Goal: Find specific page/section: Find specific page/section

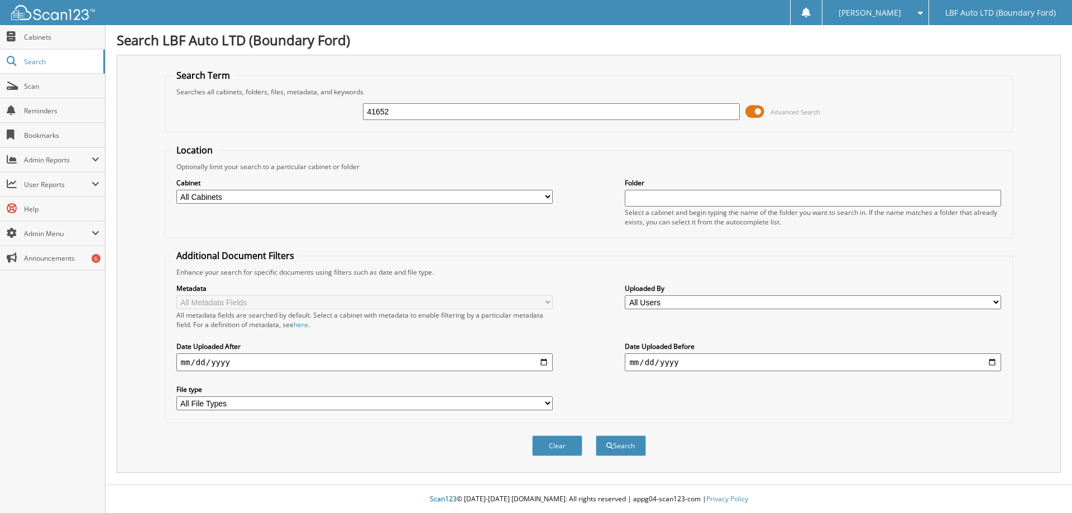
type input "41652"
click at [596, 436] on button "Search" at bounding box center [621, 446] width 50 height 21
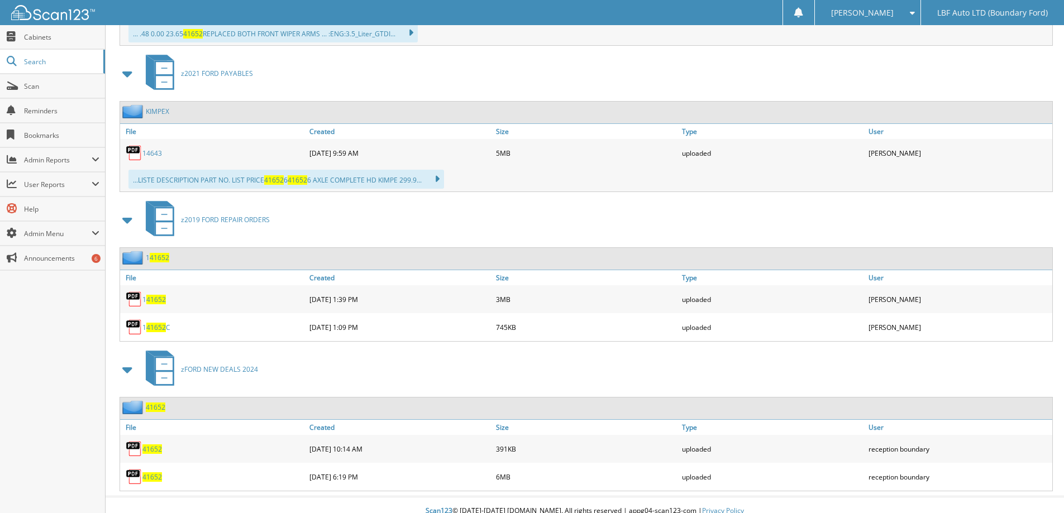
scroll to position [614, 0]
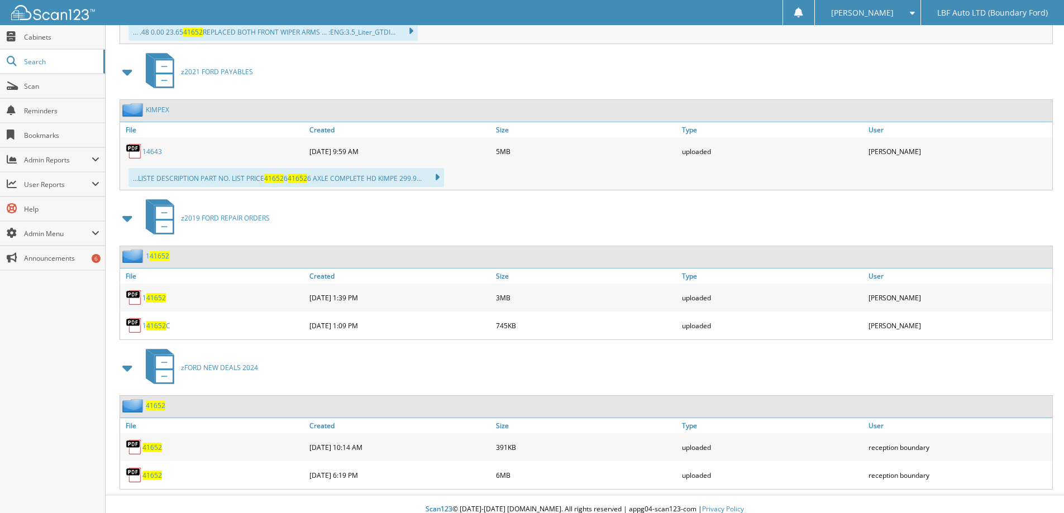
click at [154, 474] on span "41652" at bounding box center [152, 475] width 20 height 9
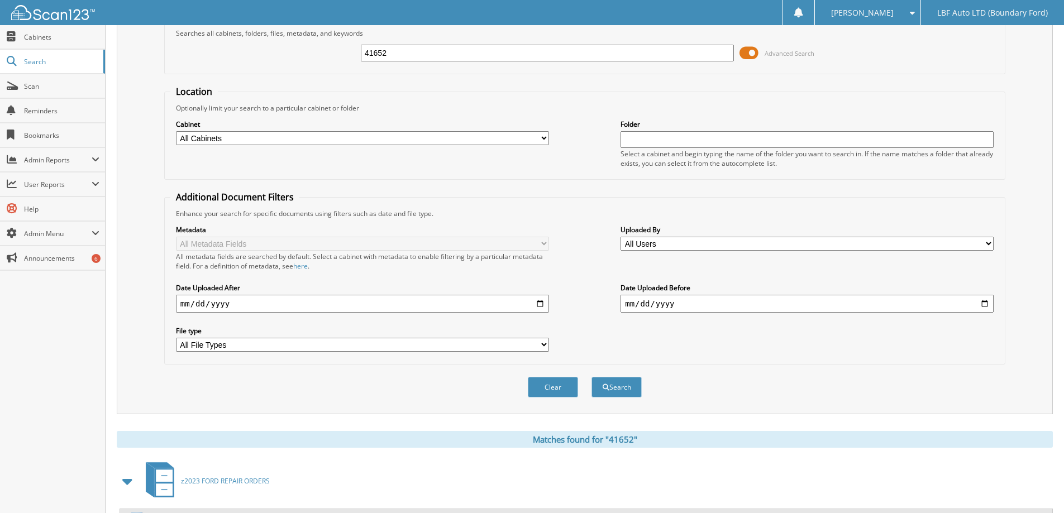
scroll to position [0, 0]
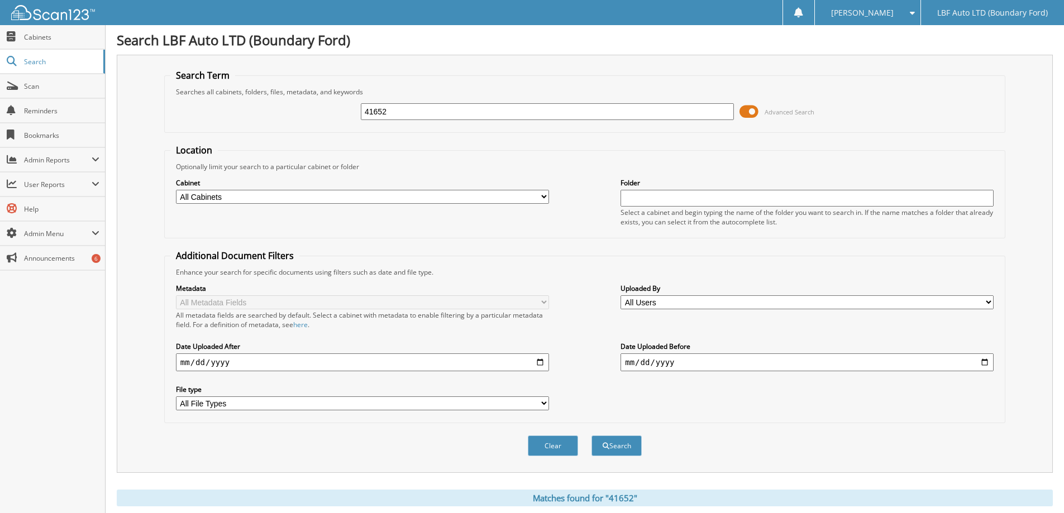
click at [411, 111] on input "41652" at bounding box center [547, 111] width 373 height 17
type input "42524"
click at [591, 436] on button "Search" at bounding box center [616, 446] width 50 height 21
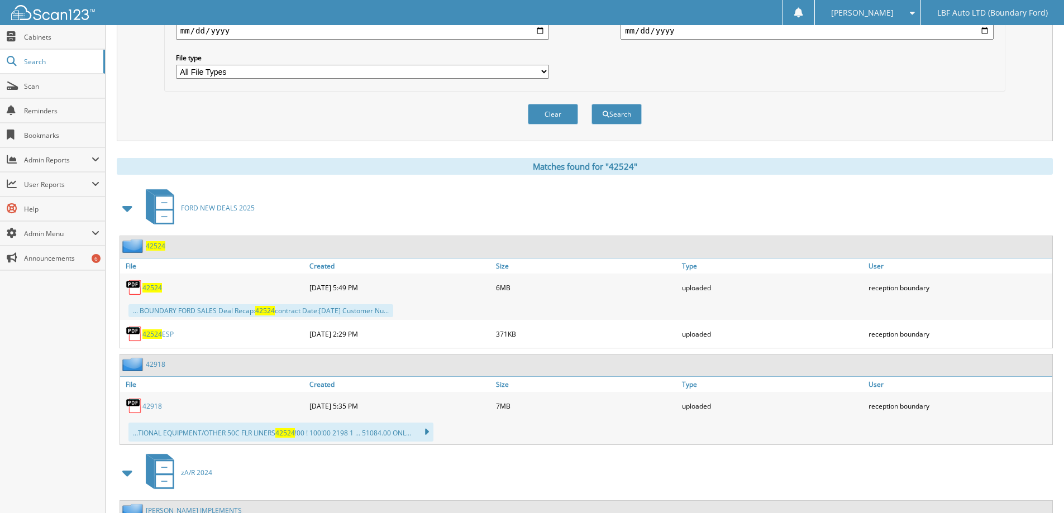
scroll to position [335, 0]
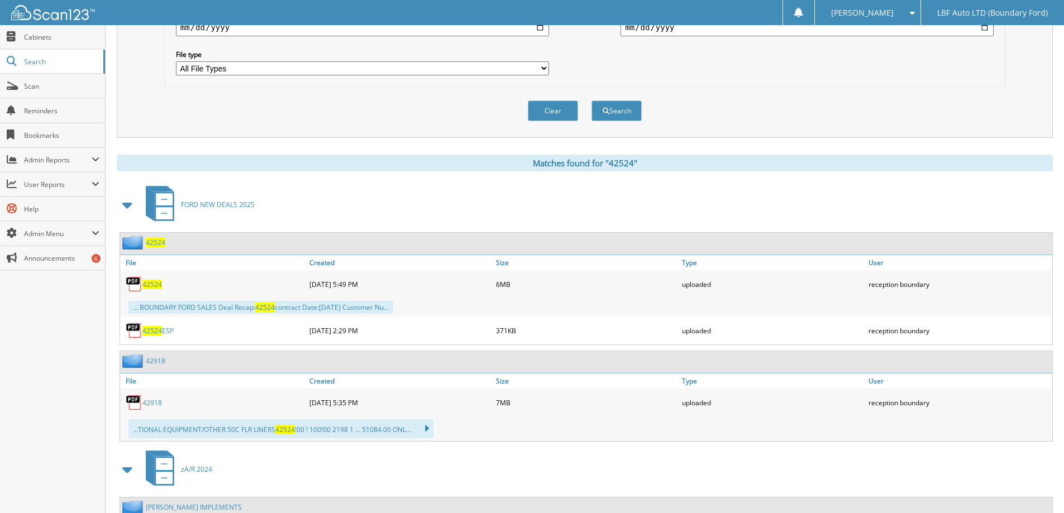
click at [154, 282] on span "42524" at bounding box center [152, 284] width 20 height 9
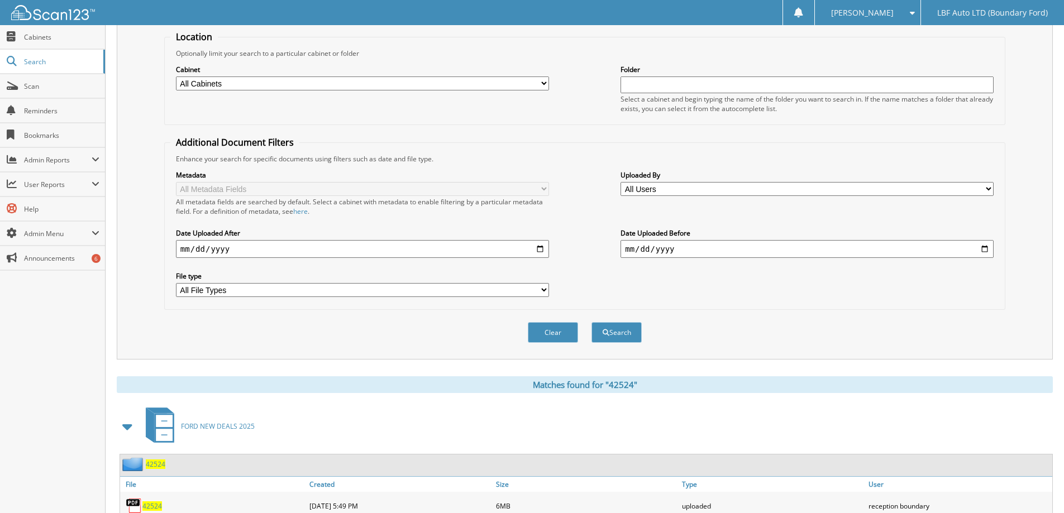
scroll to position [0, 0]
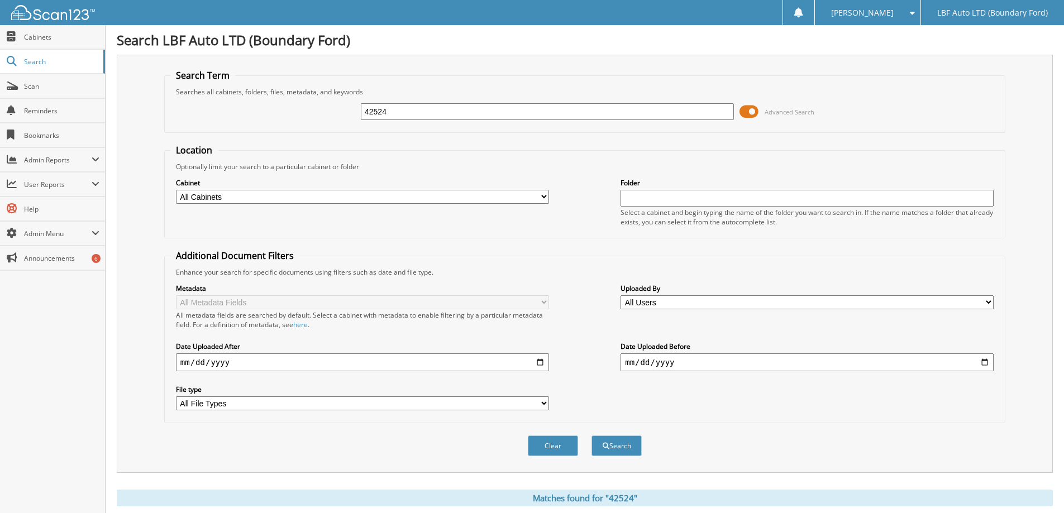
click at [406, 116] on input "42524" at bounding box center [547, 111] width 373 height 17
type input "42923"
click at [591, 436] on button "Search" at bounding box center [616, 446] width 50 height 21
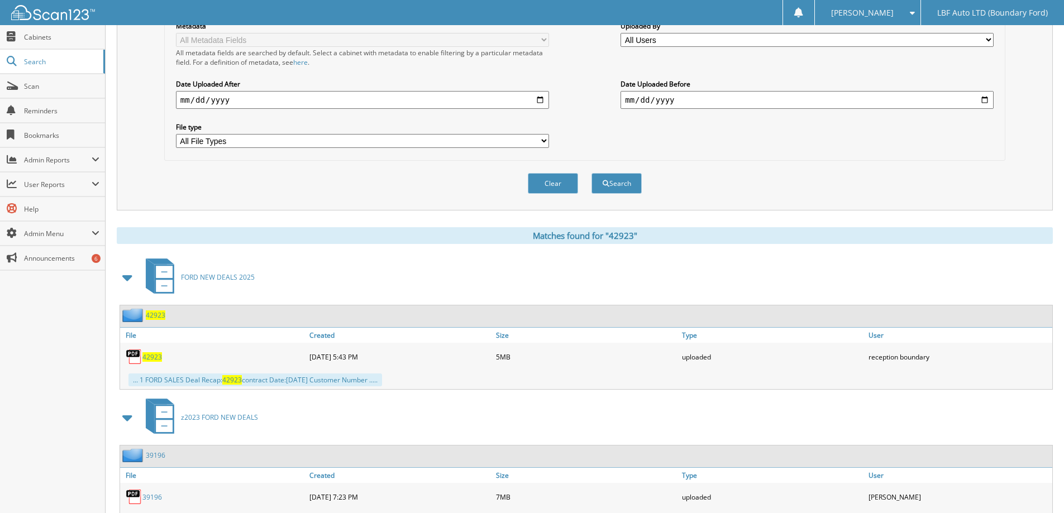
scroll to position [279, 0]
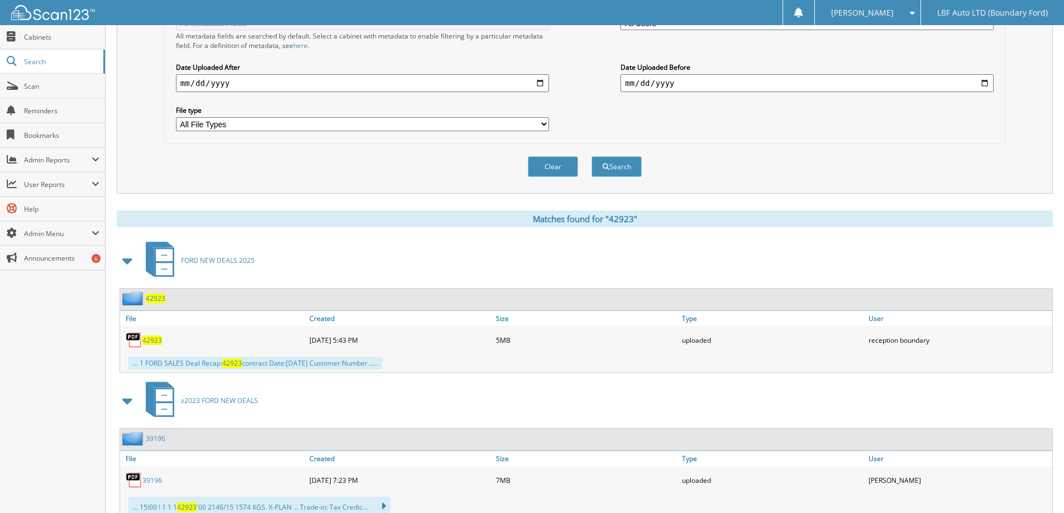
click at [154, 340] on span "42923" at bounding box center [152, 340] width 20 height 9
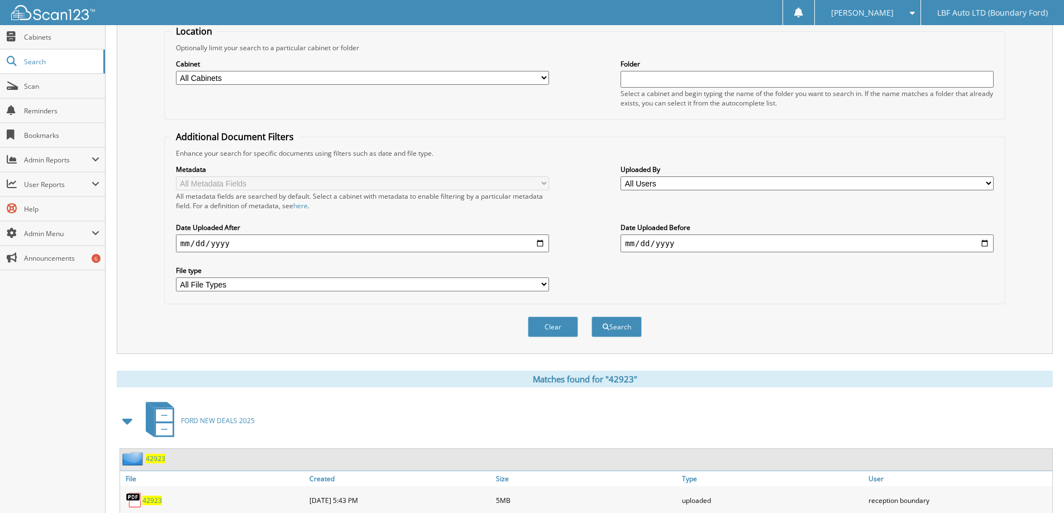
scroll to position [0, 0]
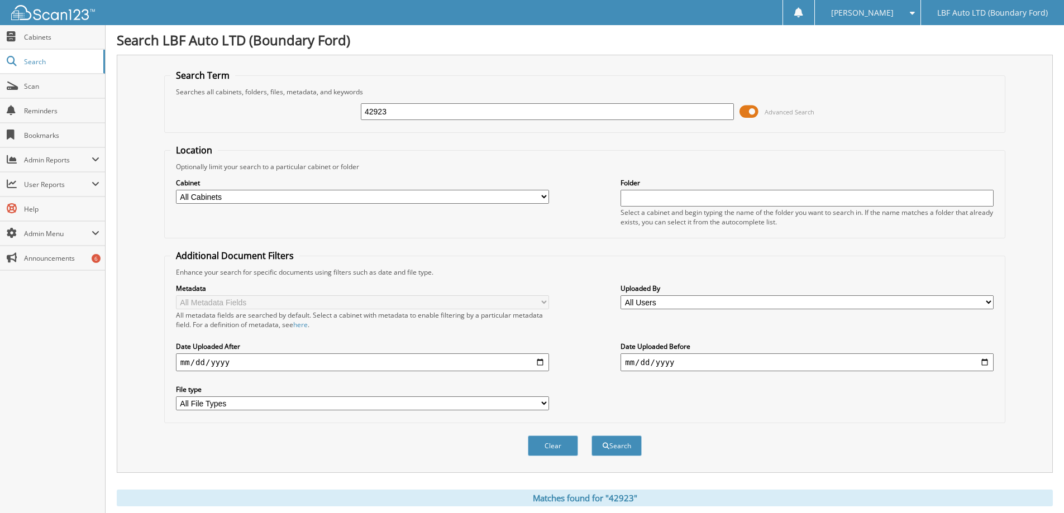
click at [416, 111] on input "42923" at bounding box center [547, 111] width 373 height 17
type input "39891"
click at [591, 436] on button "Search" at bounding box center [616, 446] width 50 height 21
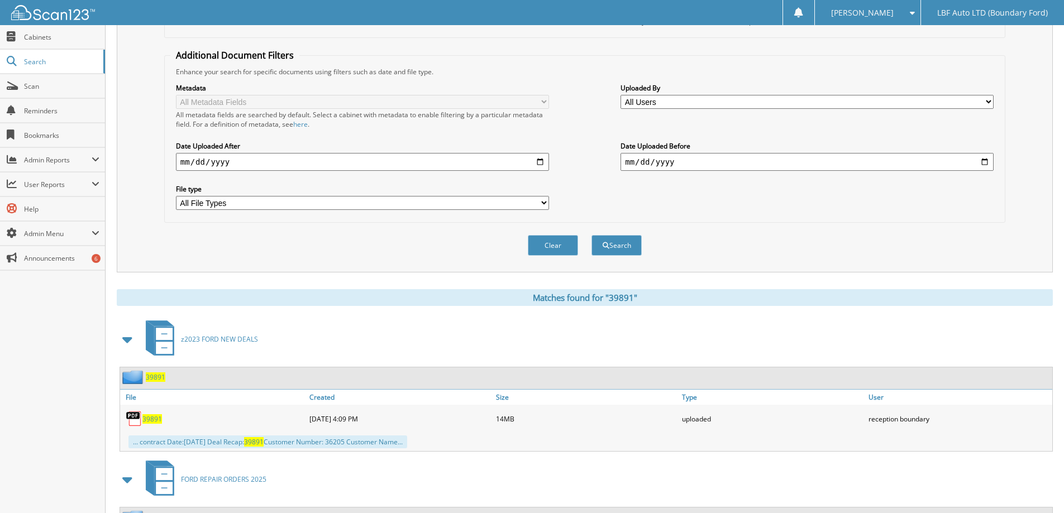
scroll to position [335, 0]
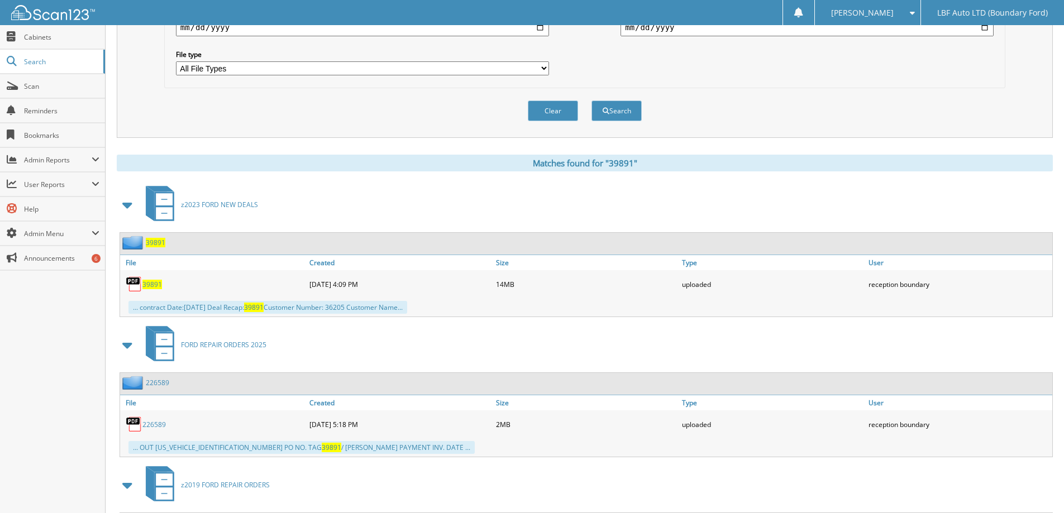
click at [155, 283] on span "39891" at bounding box center [152, 284] width 20 height 9
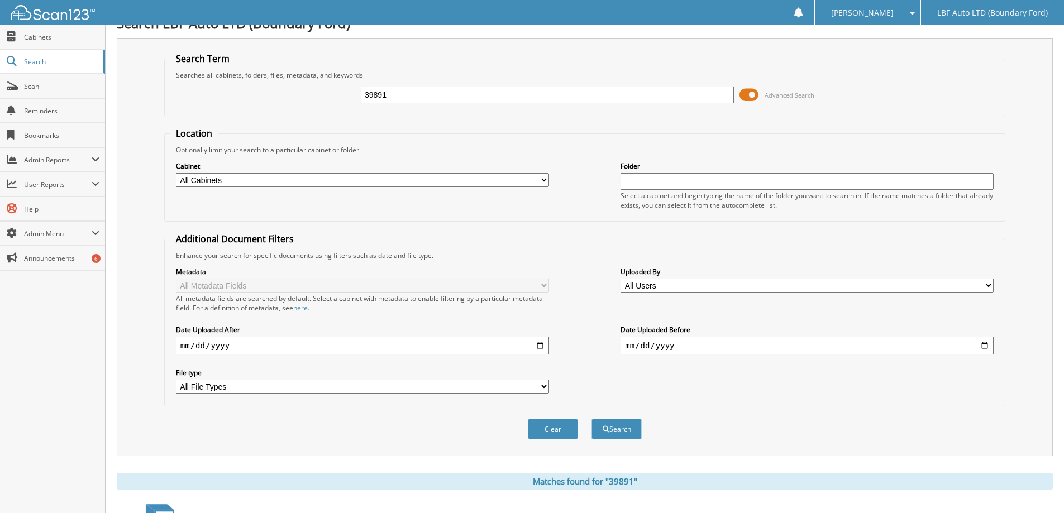
scroll to position [0, 0]
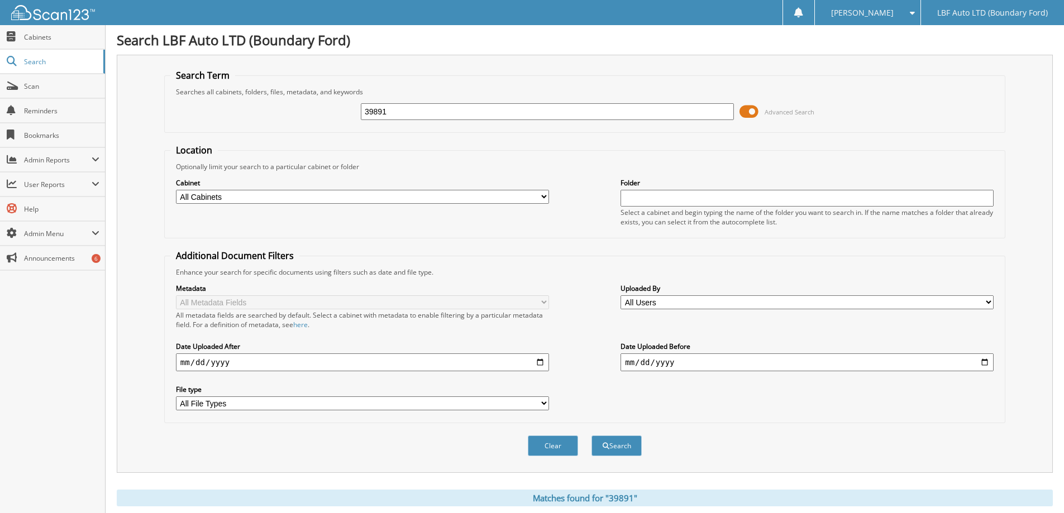
click at [438, 115] on input "39891" at bounding box center [547, 111] width 373 height 17
type input "23F12012T"
click at [591, 436] on button "Search" at bounding box center [616, 446] width 50 height 21
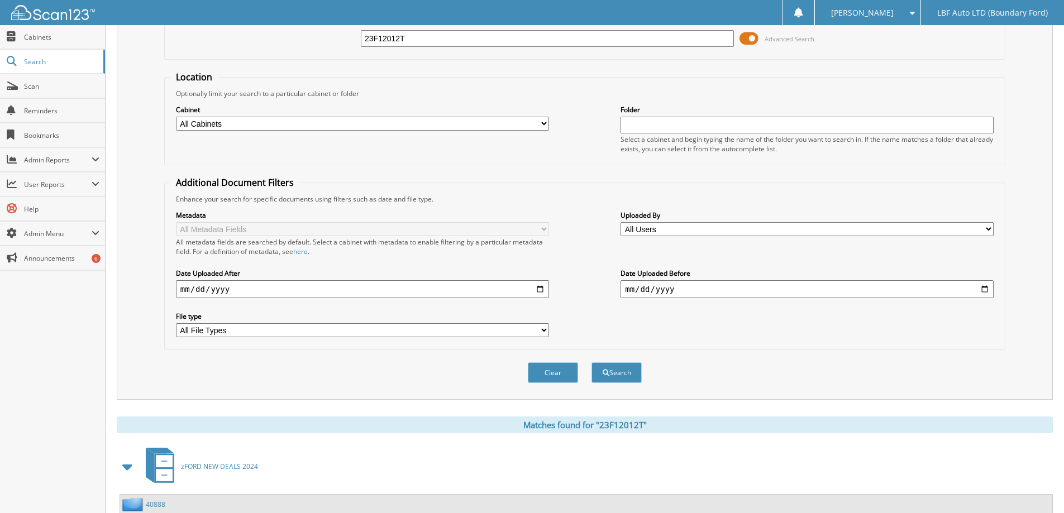
scroll to position [156, 0]
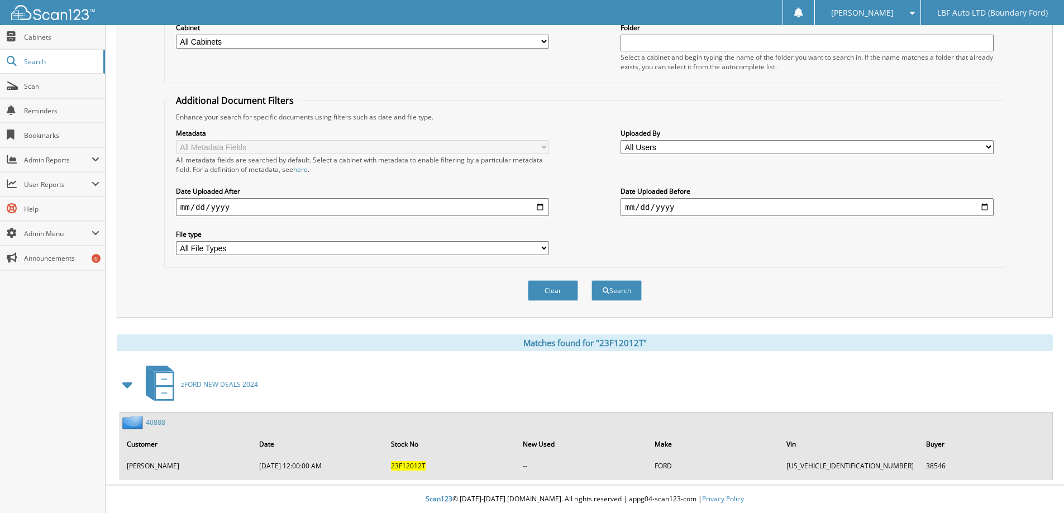
click at [160, 421] on link "40888" at bounding box center [156, 422] width 20 height 9
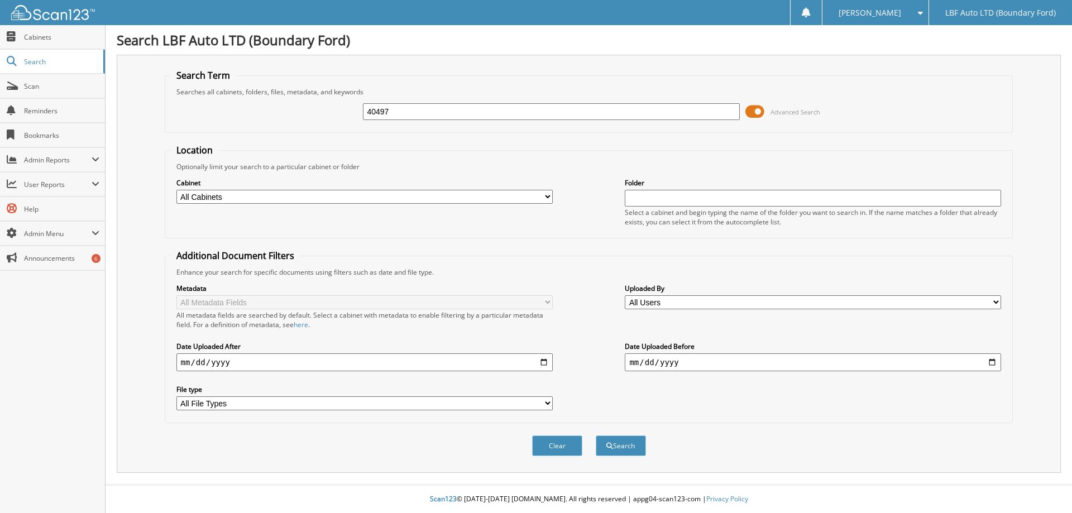
type input "40497"
click at [596, 436] on button "Search" at bounding box center [621, 446] width 50 height 21
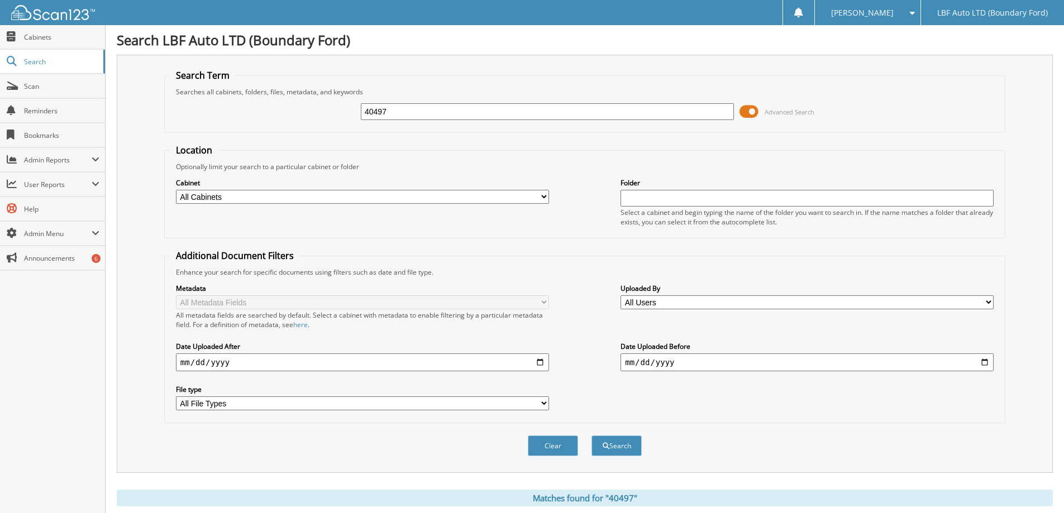
click at [404, 109] on input "40497" at bounding box center [547, 111] width 373 height 17
type input "WEIMAN"
click at [591, 436] on button "Search" at bounding box center [616, 446] width 50 height 21
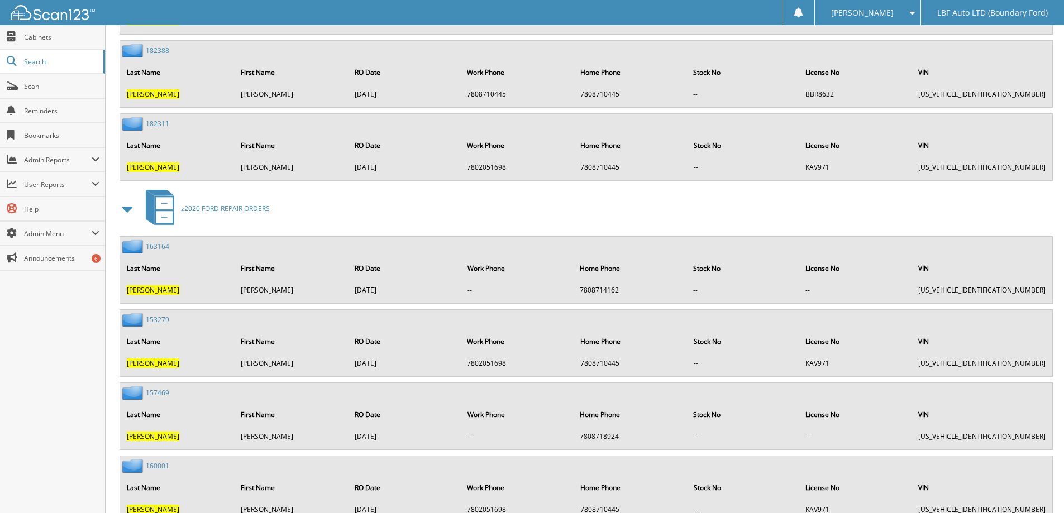
scroll to position [9029, 0]
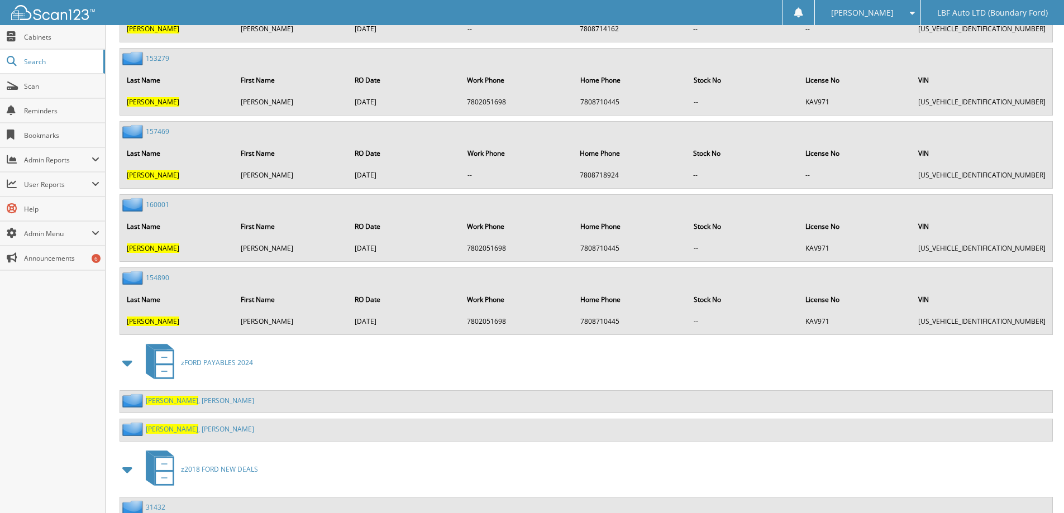
click at [174, 396] on link "WEIMAN , LYLE" at bounding box center [200, 400] width 108 height 9
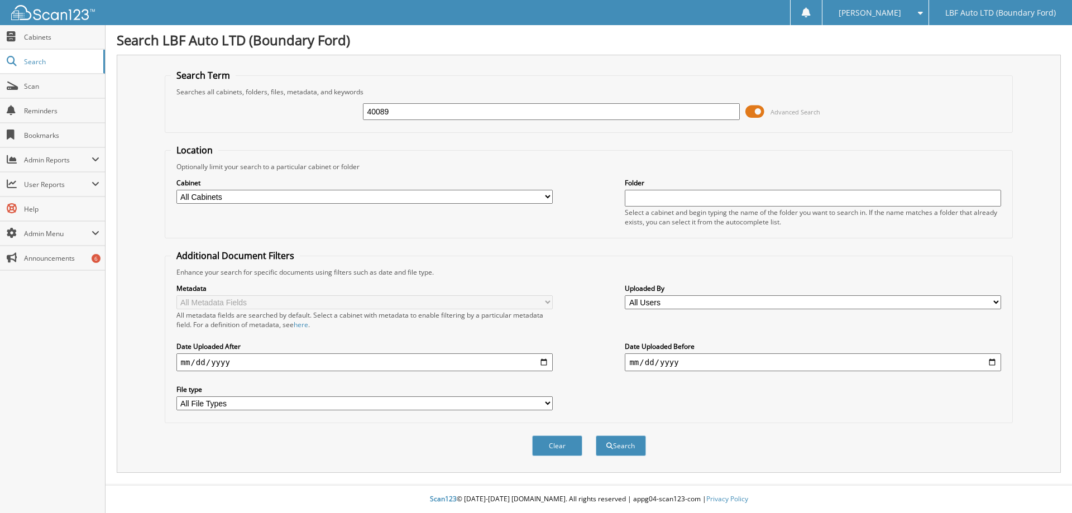
type input "40089"
click at [596, 436] on button "Search" at bounding box center [621, 446] width 50 height 21
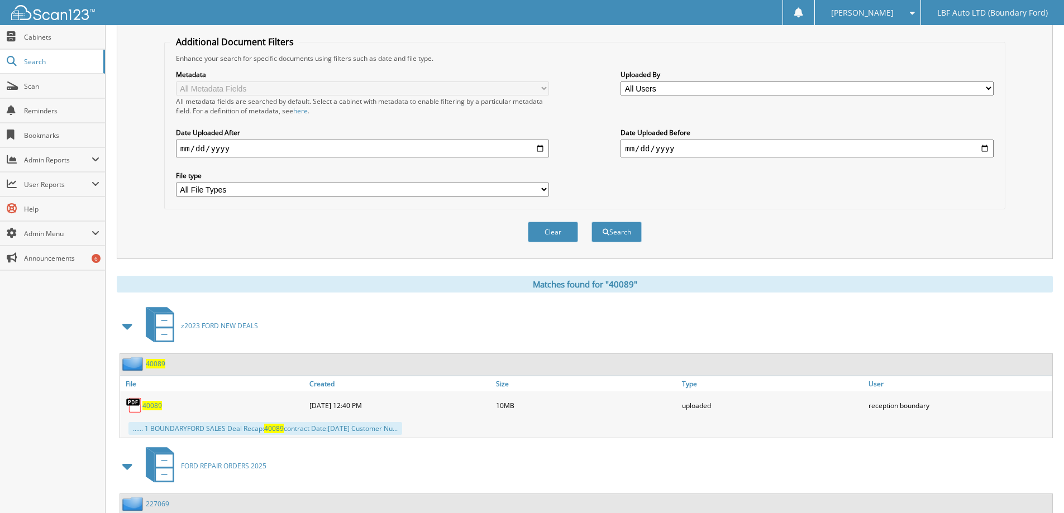
scroll to position [223, 0]
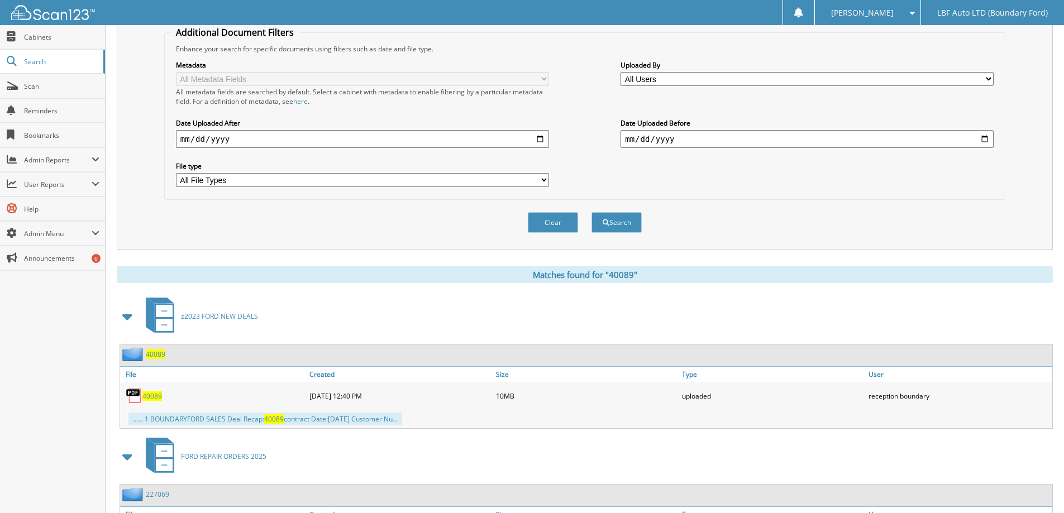
click at [148, 394] on span "40089" at bounding box center [152, 395] width 20 height 9
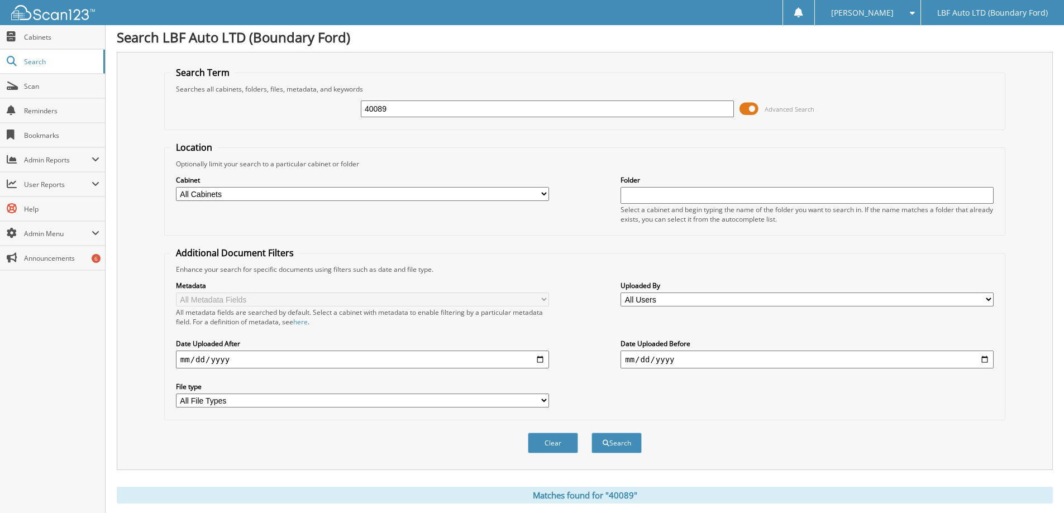
scroll to position [0, 0]
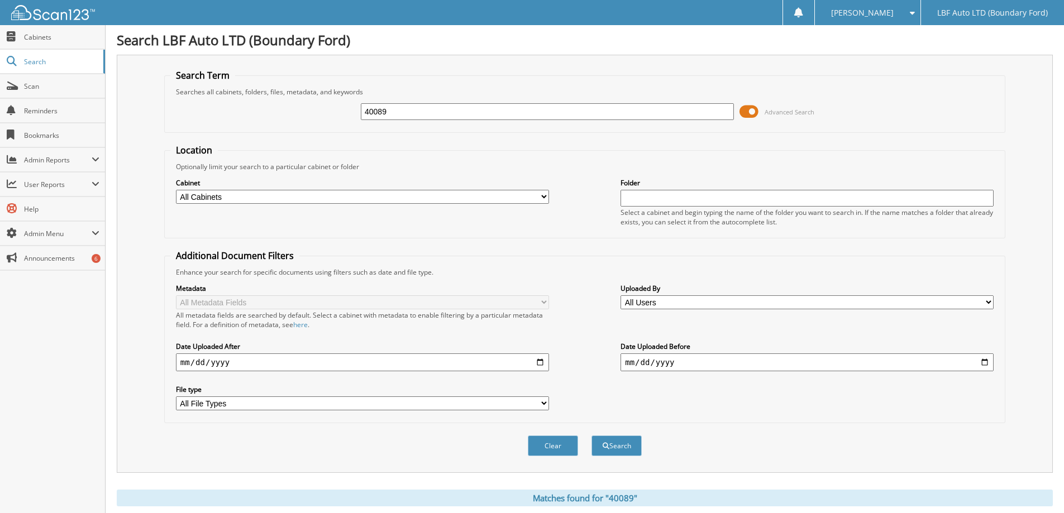
click at [399, 105] on input "40089" at bounding box center [547, 111] width 373 height 17
type input "40566"
click at [591, 436] on button "Search" at bounding box center [616, 446] width 50 height 21
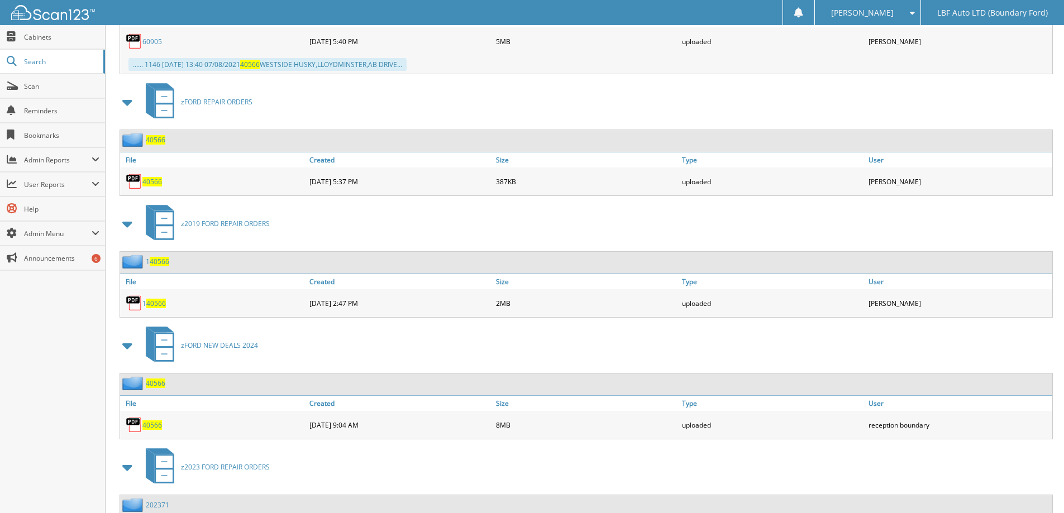
scroll to position [1061, 0]
click at [159, 422] on span "40566" at bounding box center [152, 423] width 20 height 9
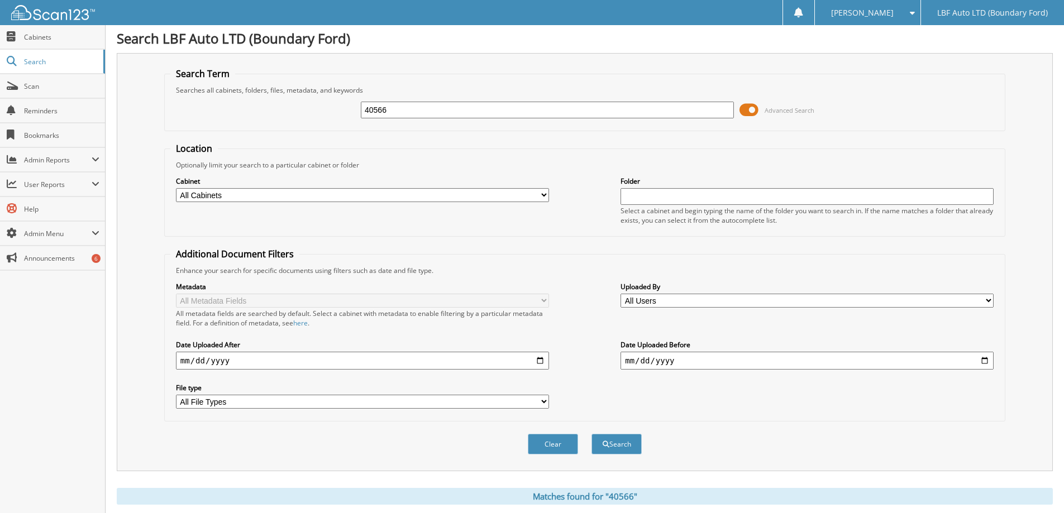
scroll to position [0, 0]
click at [390, 120] on input "40566" at bounding box center [547, 111] width 373 height 17
type input "40721"
click at [591, 436] on button "Search" at bounding box center [616, 446] width 50 height 21
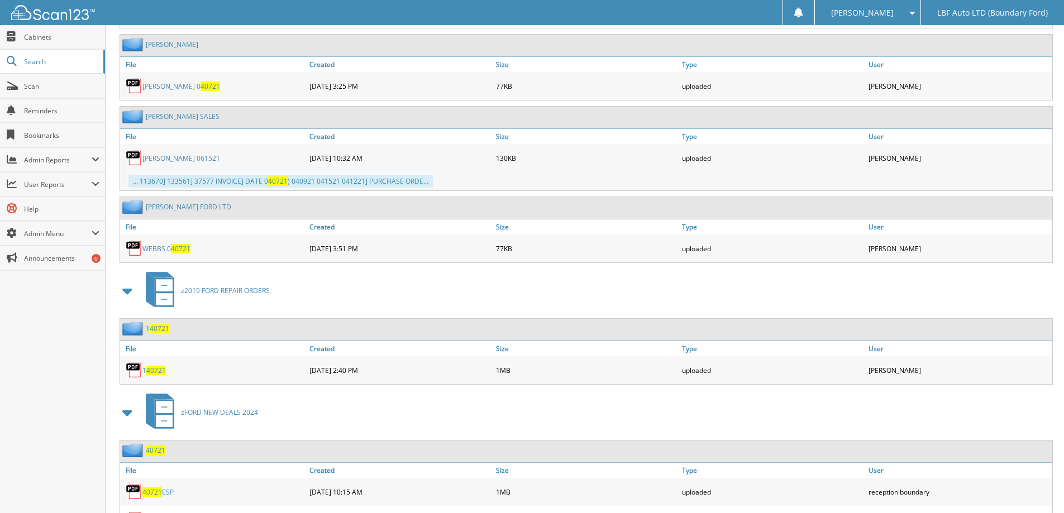
scroll to position [2457, 0]
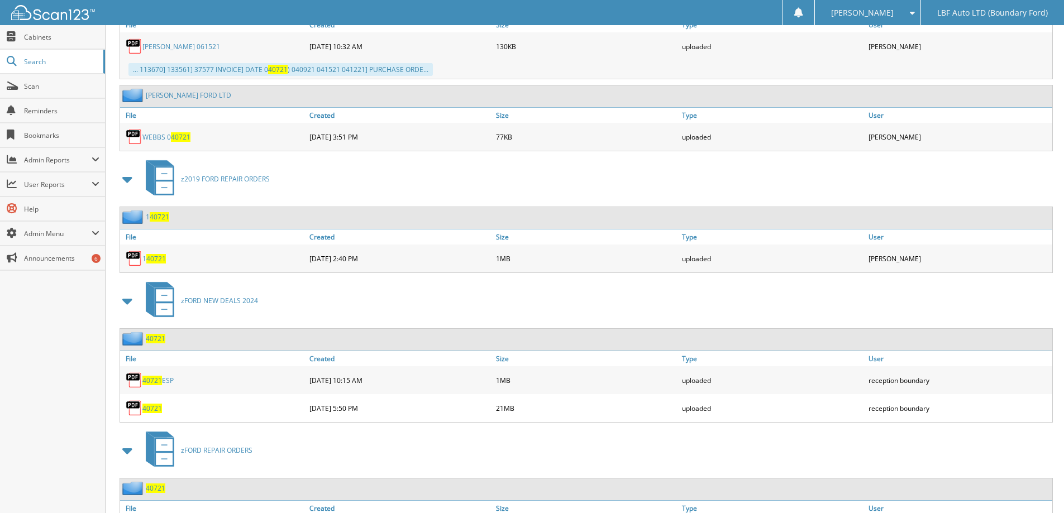
click at [157, 408] on span "40721" at bounding box center [152, 408] width 20 height 9
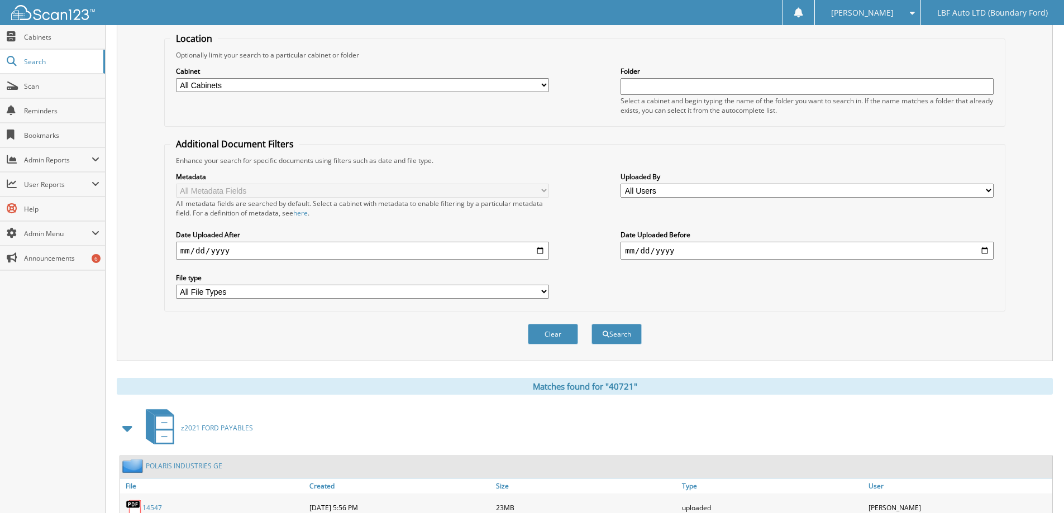
scroll to position [0, 0]
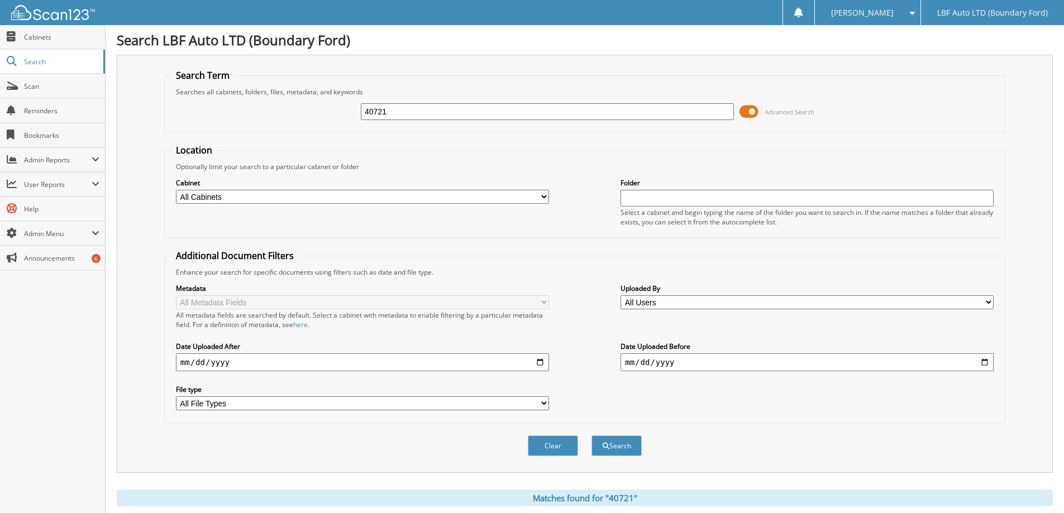
click at [409, 109] on input "40721" at bounding box center [547, 111] width 373 height 17
type input "40055"
click at [591, 436] on button "Search" at bounding box center [616, 446] width 50 height 21
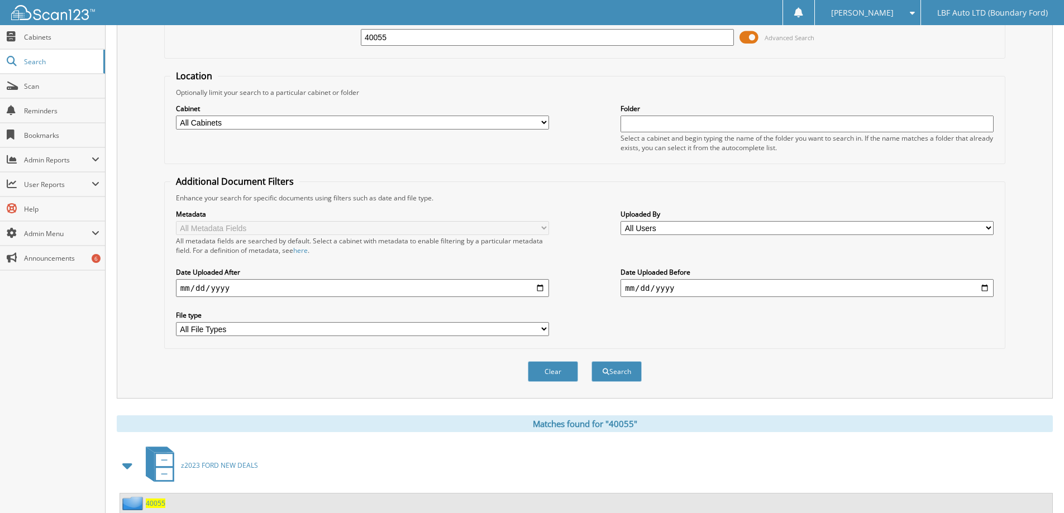
scroll to position [391, 0]
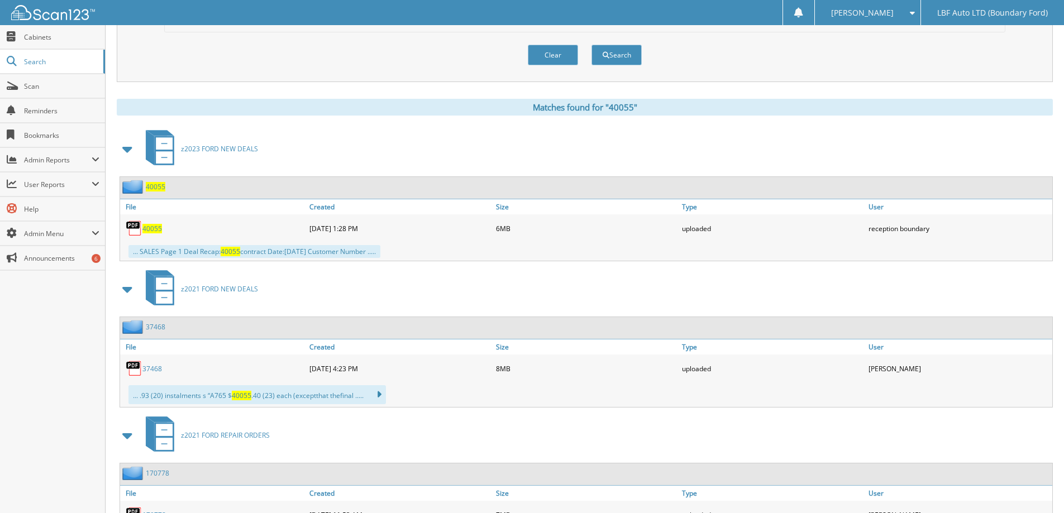
click at [155, 224] on link "40055" at bounding box center [152, 228] width 20 height 9
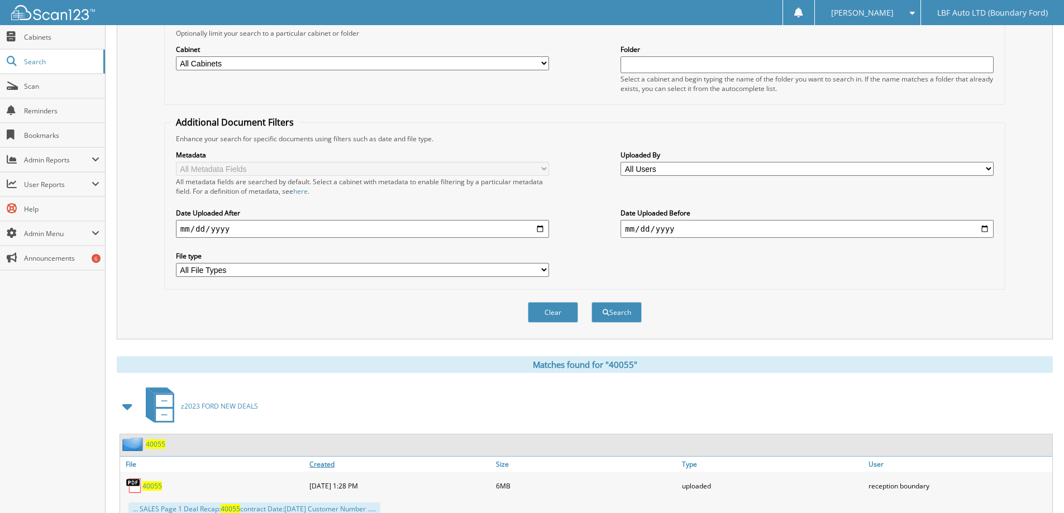
scroll to position [0, 0]
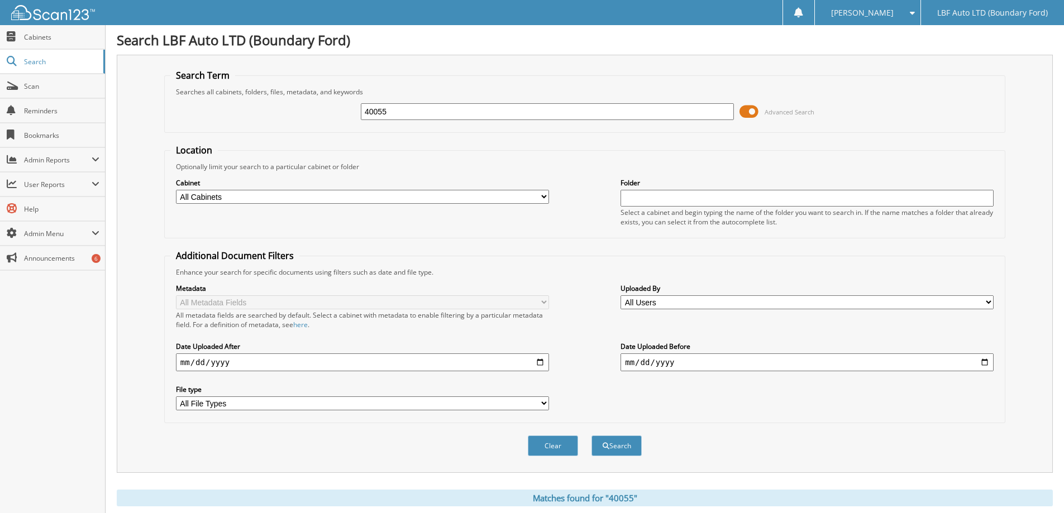
click at [397, 117] on input "40055" at bounding box center [547, 111] width 373 height 17
type input "40144"
click at [591, 436] on button "Search" at bounding box center [616, 446] width 50 height 21
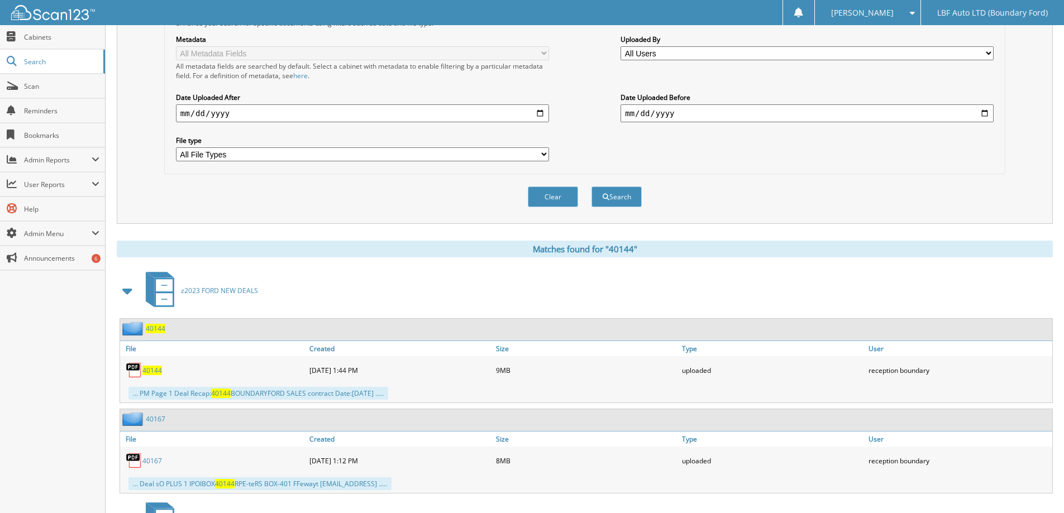
scroll to position [335, 0]
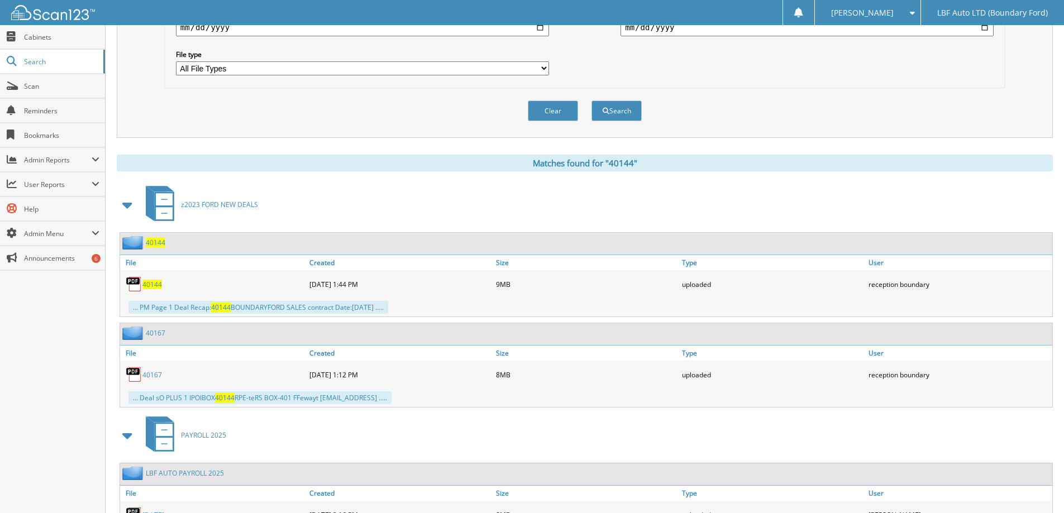
click at [156, 283] on span "40144" at bounding box center [152, 284] width 20 height 9
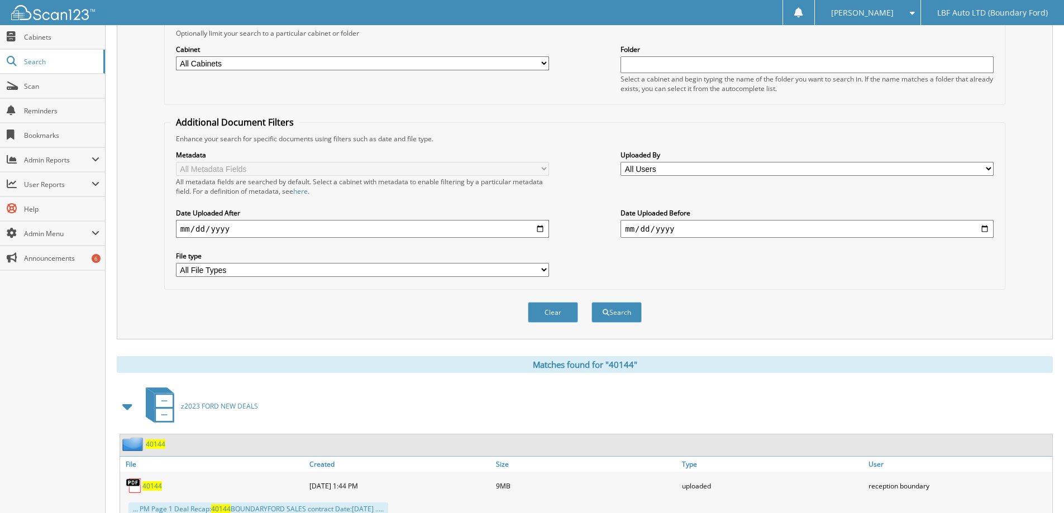
scroll to position [0, 0]
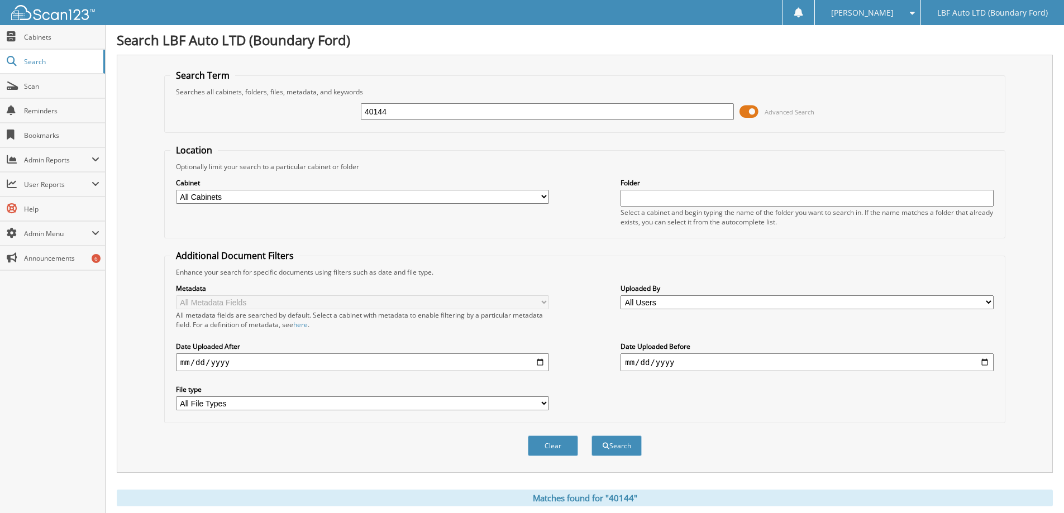
click at [399, 117] on input "40144" at bounding box center [547, 111] width 373 height 17
type input "40740"
click at [591, 436] on button "Search" at bounding box center [616, 446] width 50 height 21
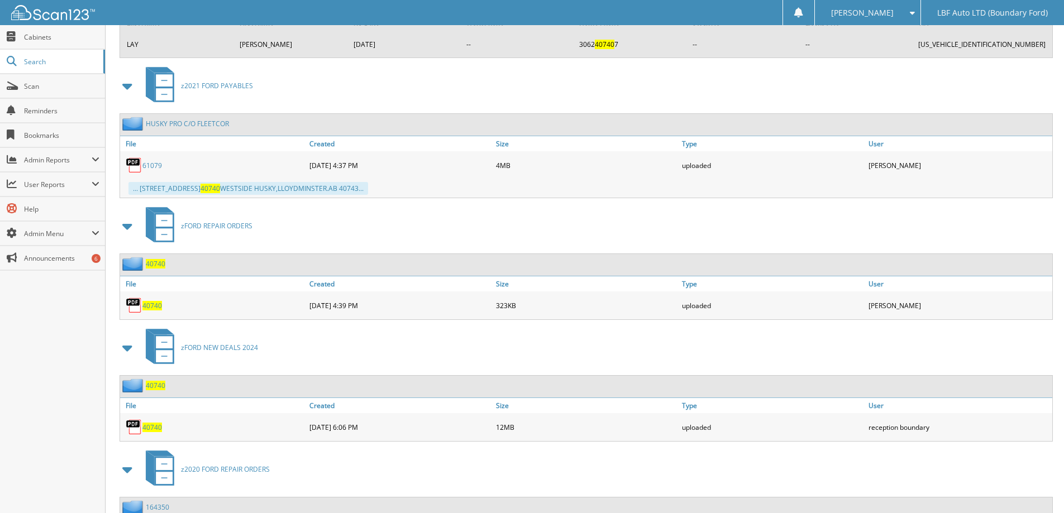
scroll to position [838, 0]
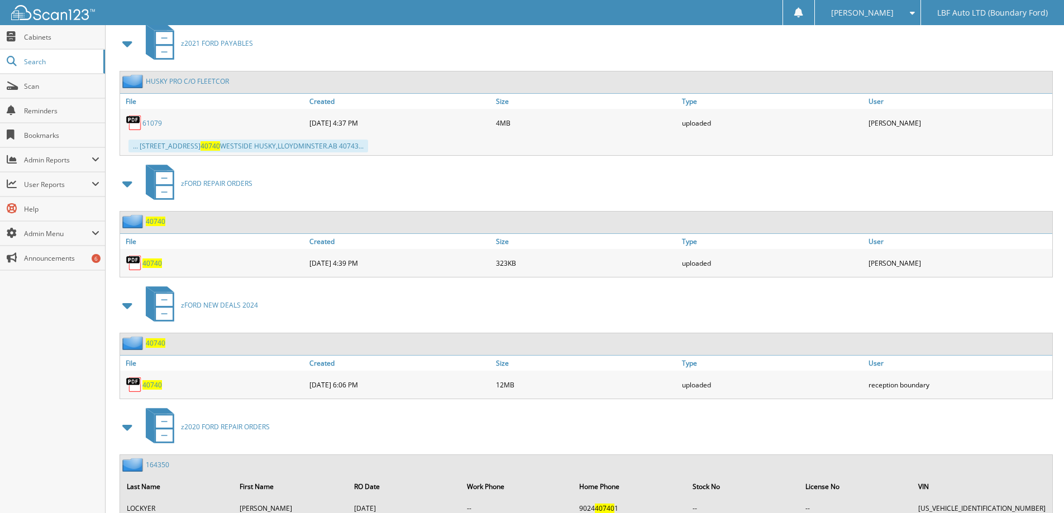
click at [149, 386] on span "40740" at bounding box center [152, 384] width 20 height 9
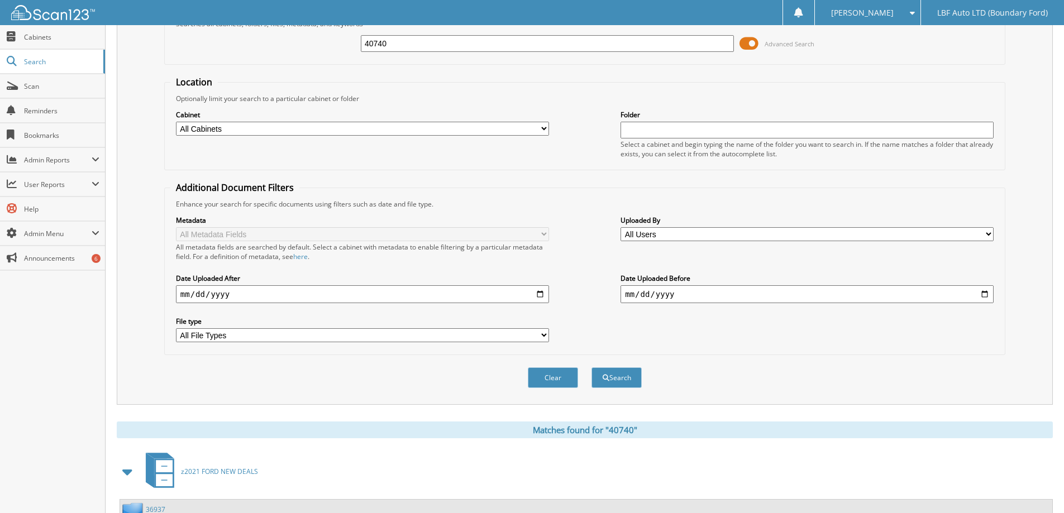
scroll to position [0, 0]
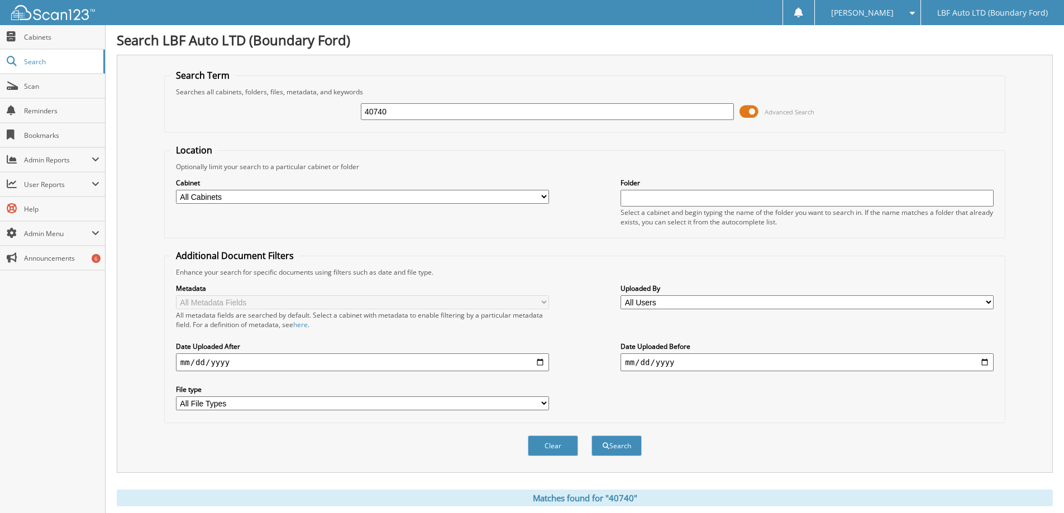
click at [410, 114] on input "40740" at bounding box center [547, 111] width 373 height 17
type input "40203"
click at [591, 436] on button "Search" at bounding box center [616, 446] width 50 height 21
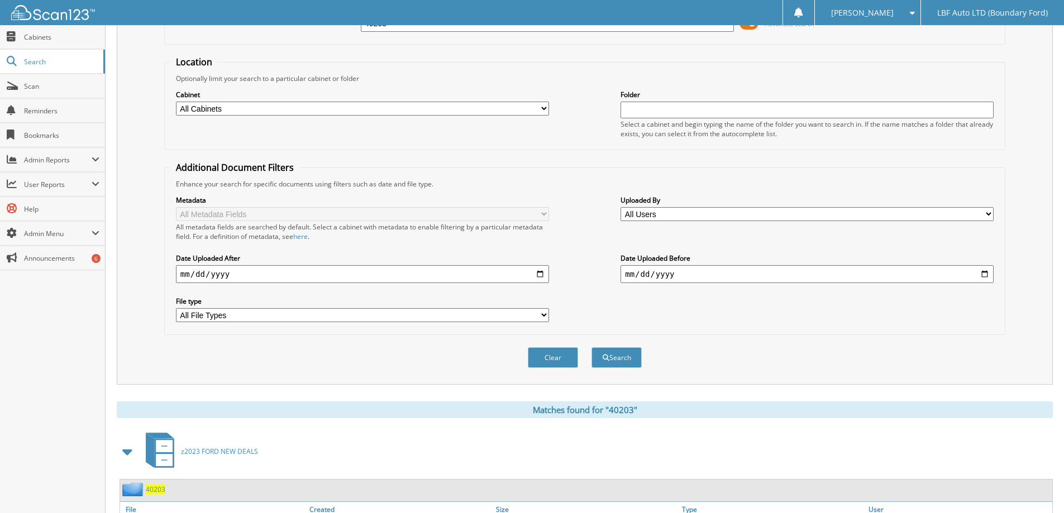
scroll to position [279, 0]
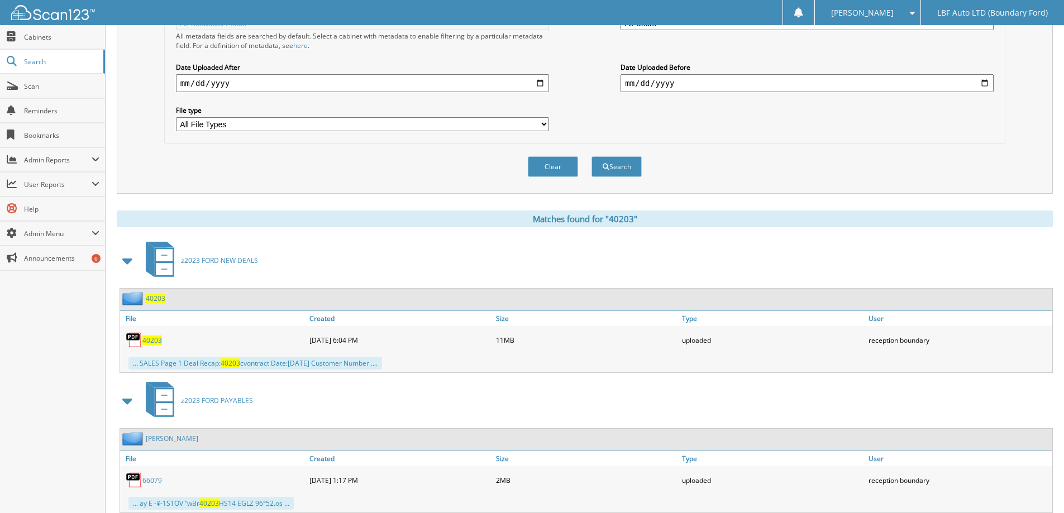
click at [154, 338] on span "40203" at bounding box center [152, 340] width 20 height 9
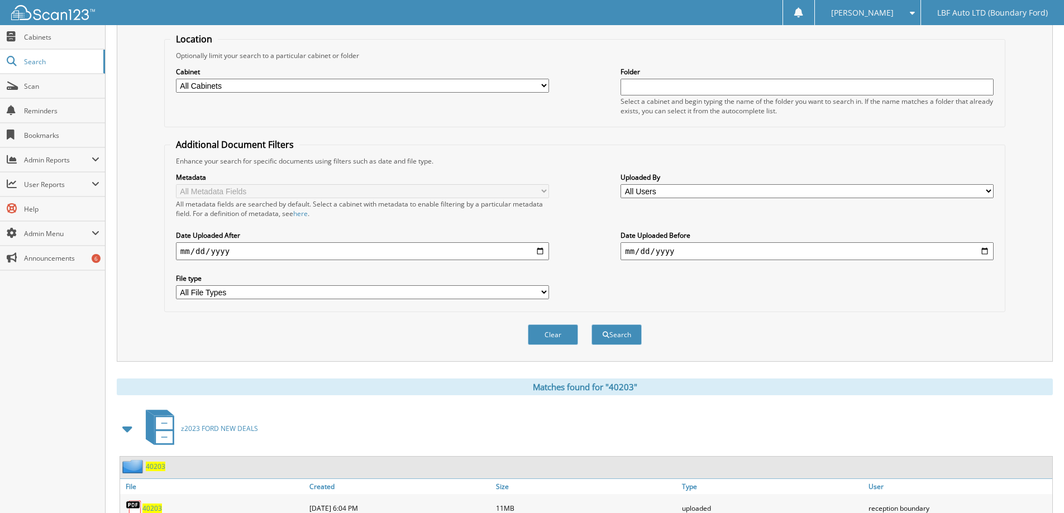
scroll to position [0, 0]
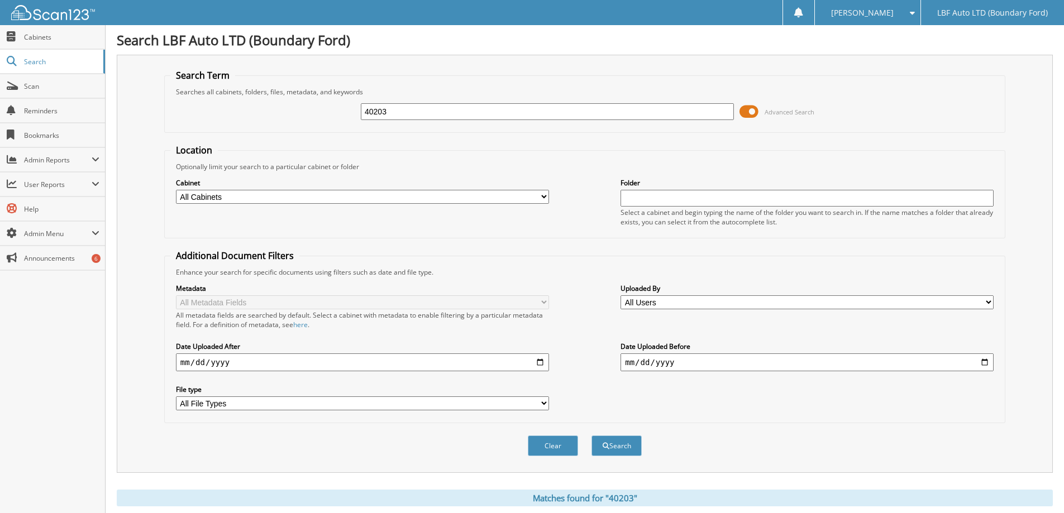
click at [405, 116] on input "40203" at bounding box center [547, 111] width 373 height 17
type input "40161"
click at [591, 436] on button "Search" at bounding box center [616, 446] width 50 height 21
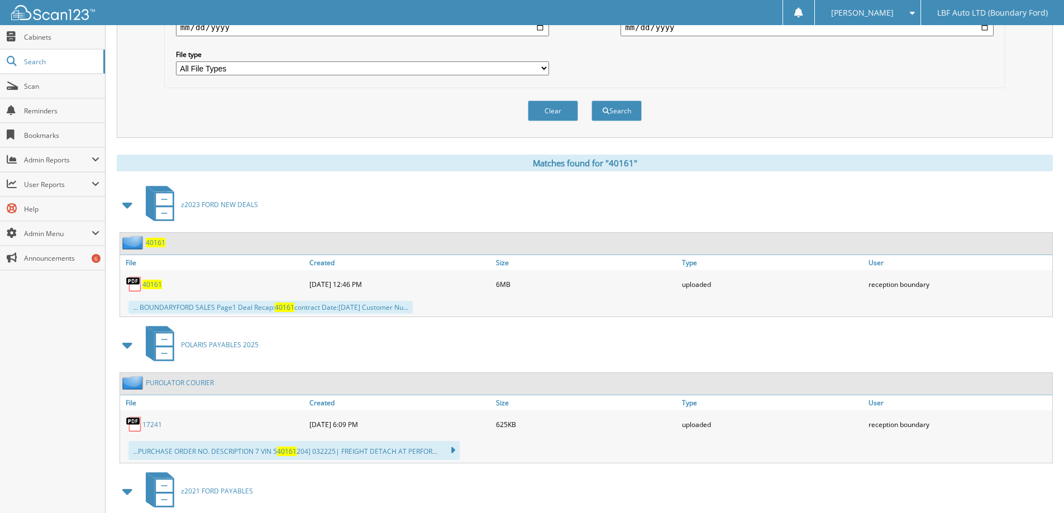
click at [144, 280] on link "40161" at bounding box center [152, 284] width 20 height 9
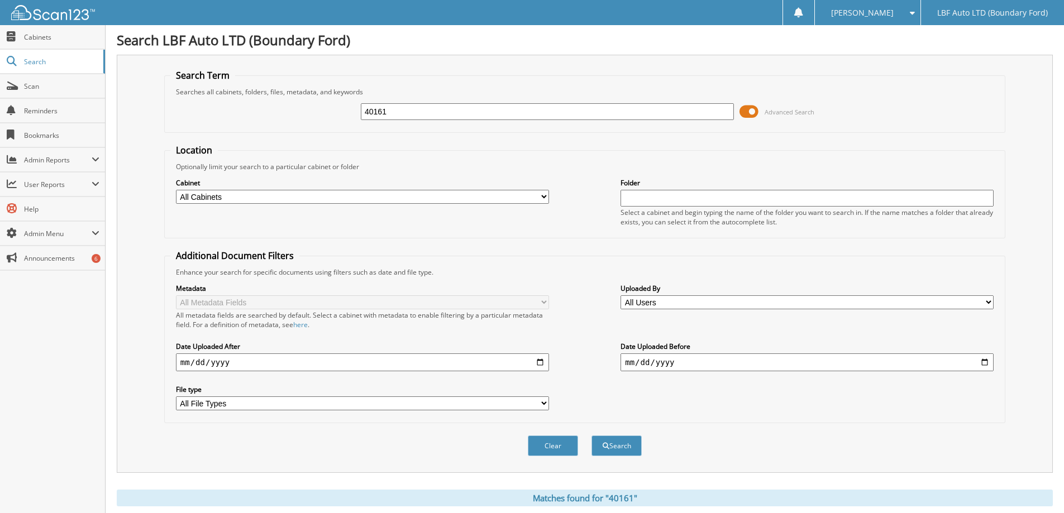
click at [395, 115] on input "40161" at bounding box center [547, 111] width 373 height 17
type input "40700"
click at [591, 436] on button "Search" at bounding box center [616, 446] width 50 height 21
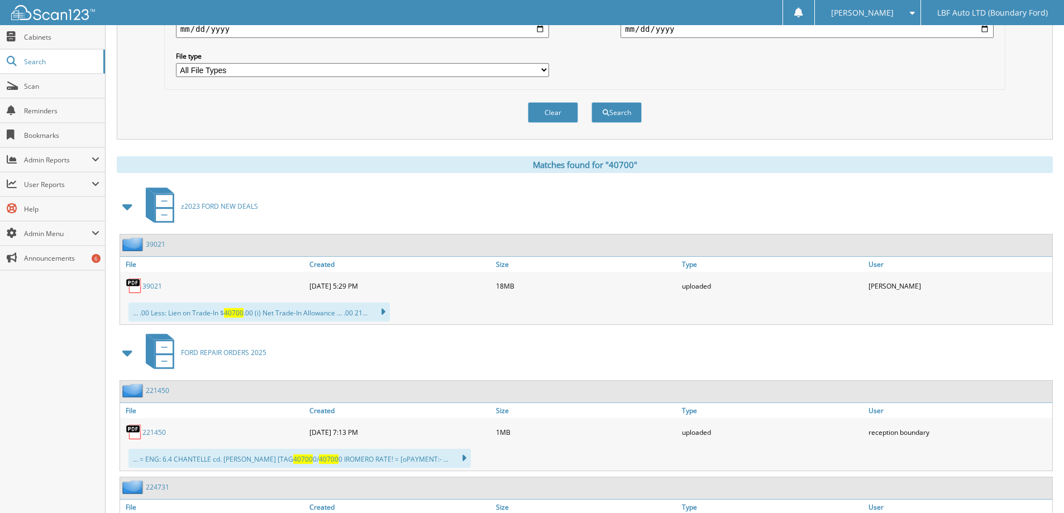
scroll to position [335, 0]
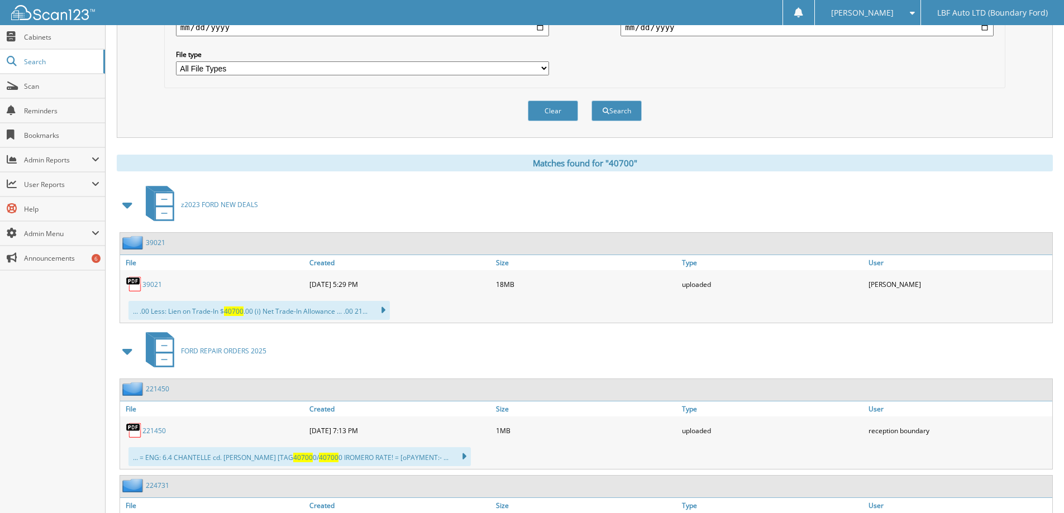
click at [152, 283] on link "39021" at bounding box center [152, 284] width 20 height 9
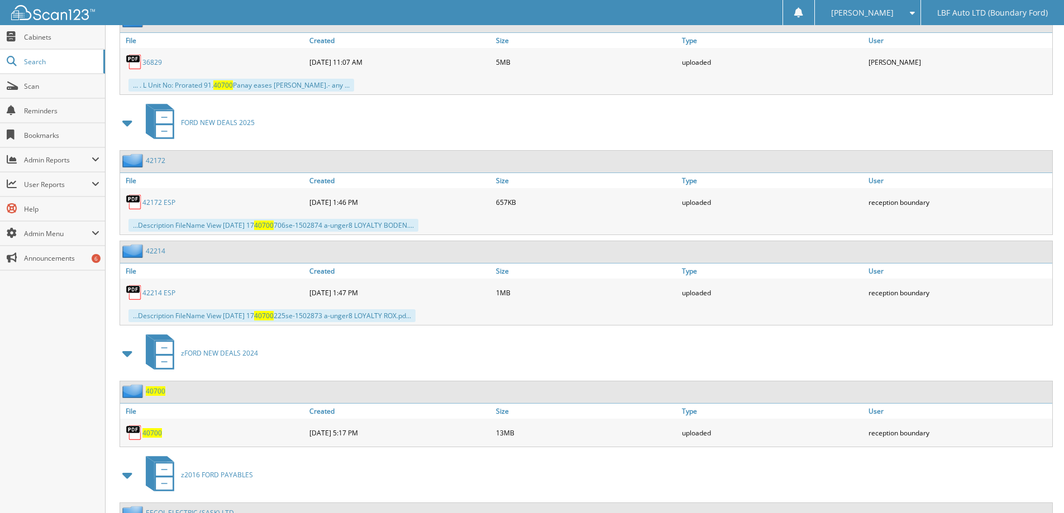
scroll to position [3686, 0]
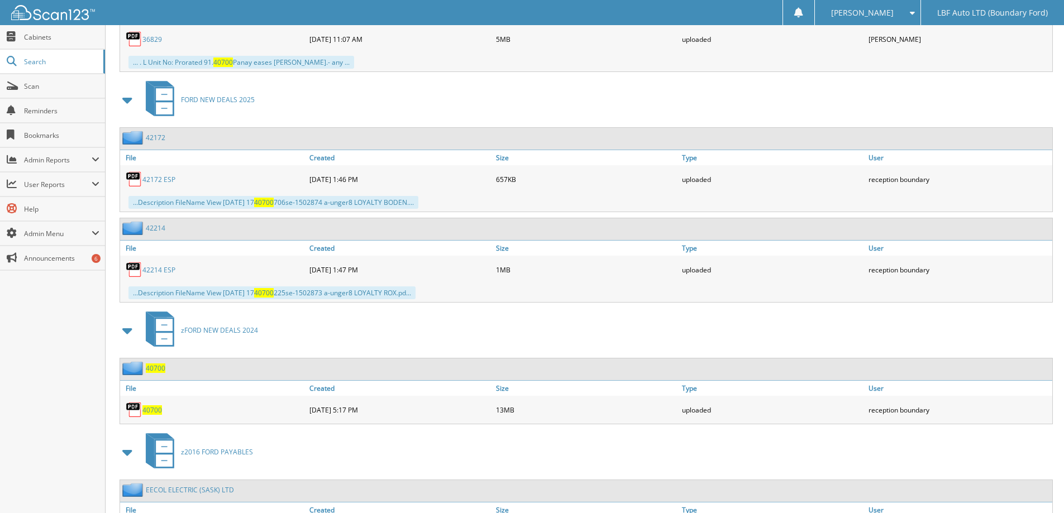
click at [155, 412] on span "40700" at bounding box center [152, 409] width 20 height 9
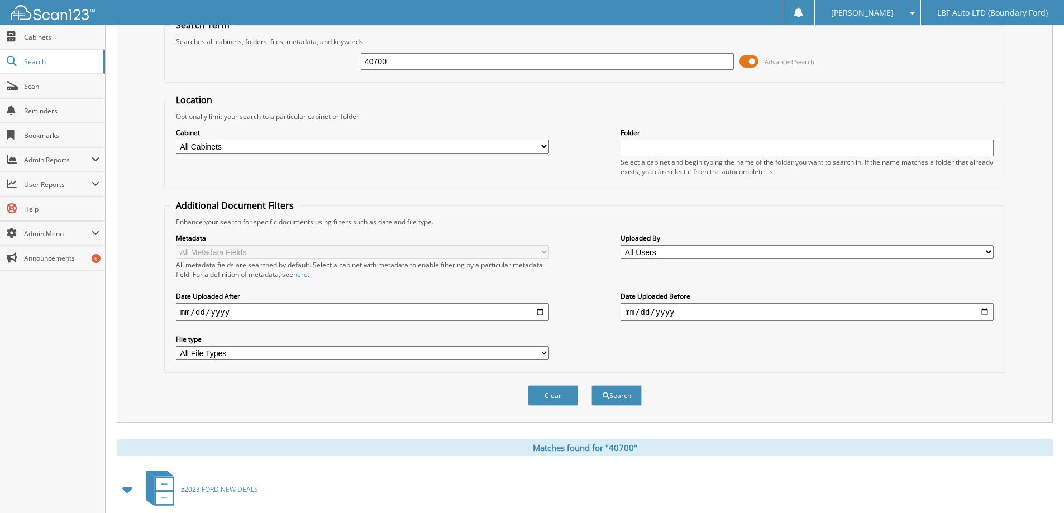
scroll to position [0, 0]
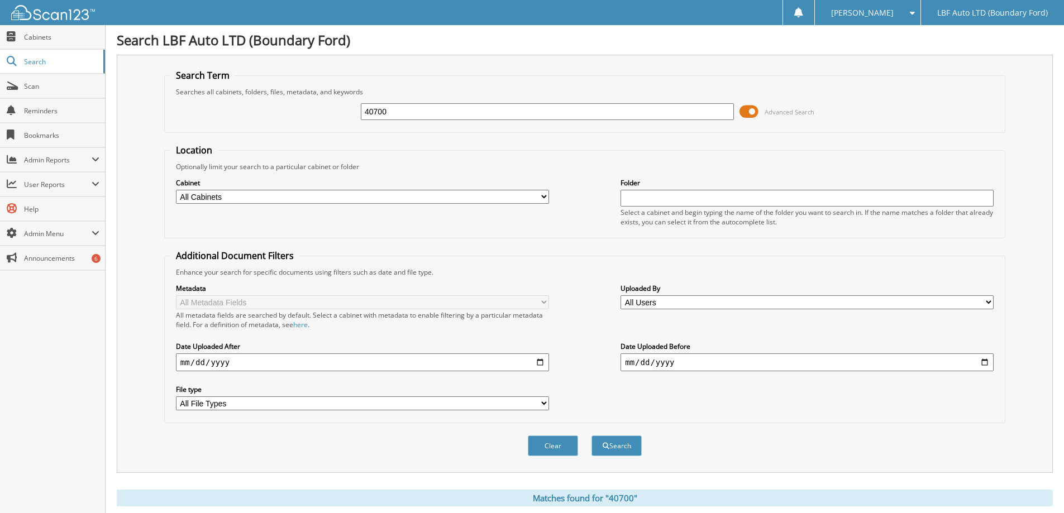
click at [403, 116] on input "40700" at bounding box center [547, 111] width 373 height 17
type input "41197"
click at [591, 436] on button "Search" at bounding box center [616, 446] width 50 height 21
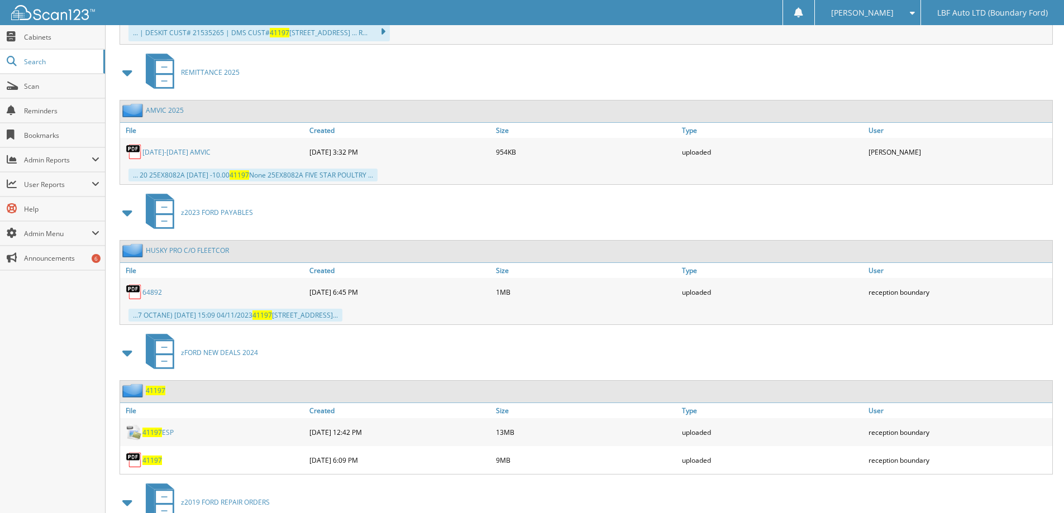
scroll to position [670, 0]
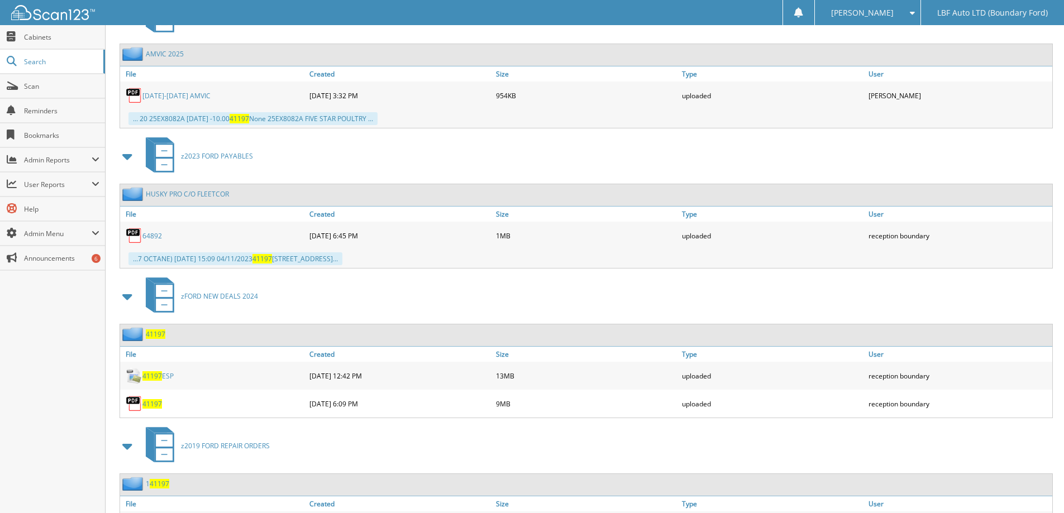
click at [152, 400] on span "41197" at bounding box center [152, 403] width 20 height 9
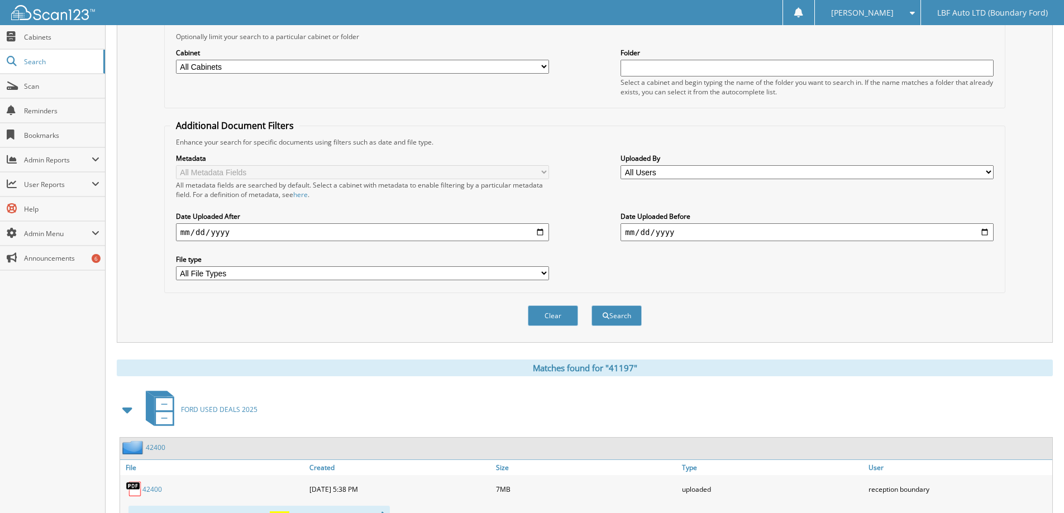
scroll to position [0, 0]
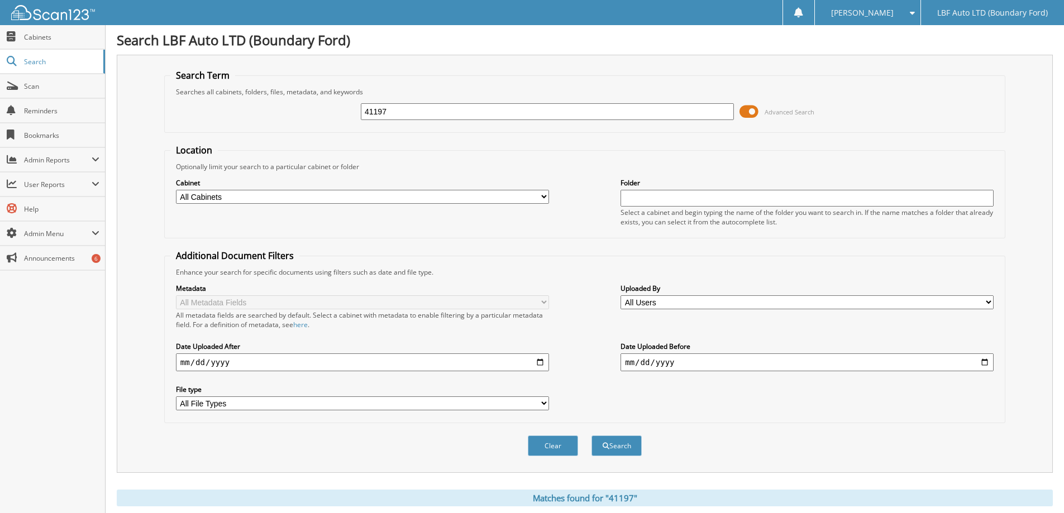
click at [416, 107] on input "41197" at bounding box center [547, 111] width 373 height 17
click at [416, 108] on input "41197" at bounding box center [547, 111] width 373 height 17
type input "41688"
click at [591, 436] on button "Search" at bounding box center [616, 446] width 50 height 21
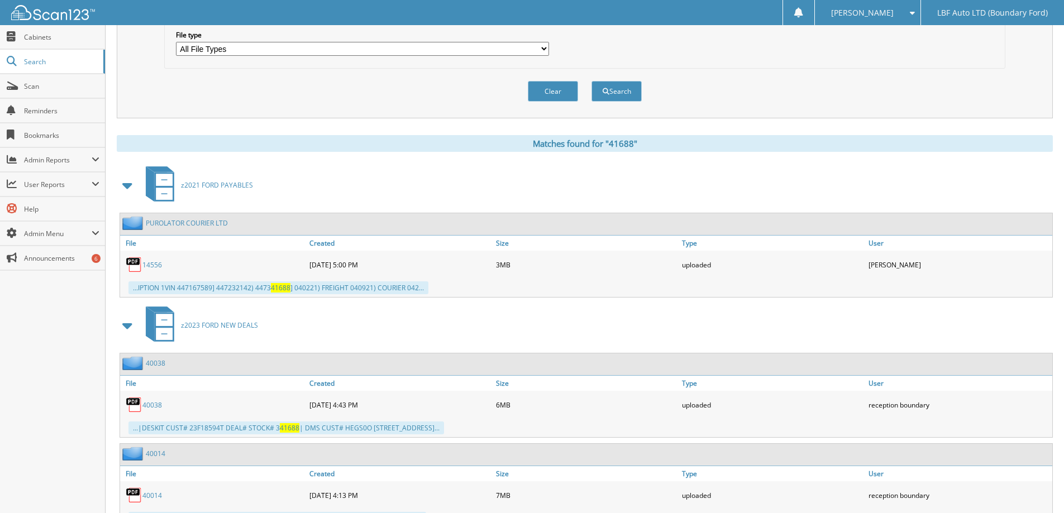
scroll to position [447, 0]
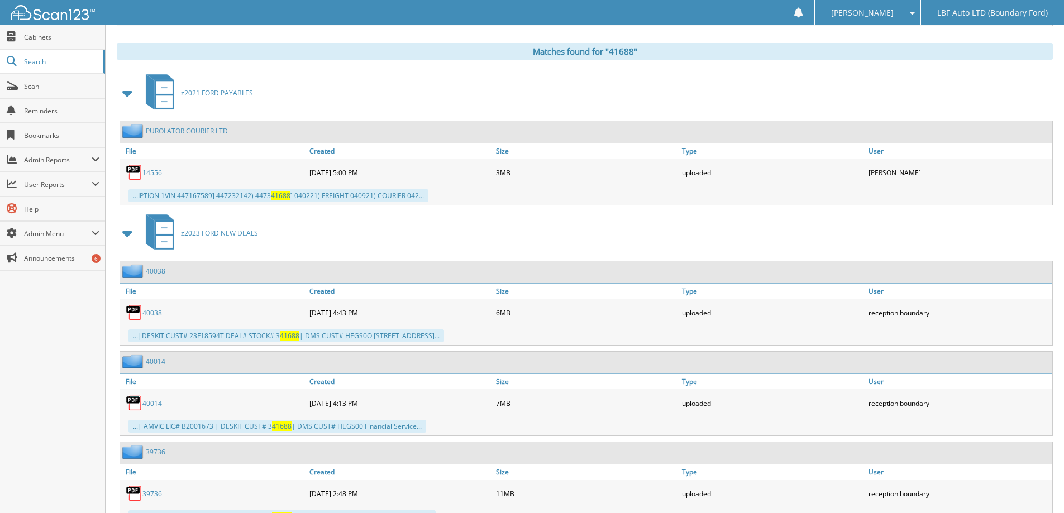
click at [157, 313] on link "40038" at bounding box center [152, 312] width 20 height 9
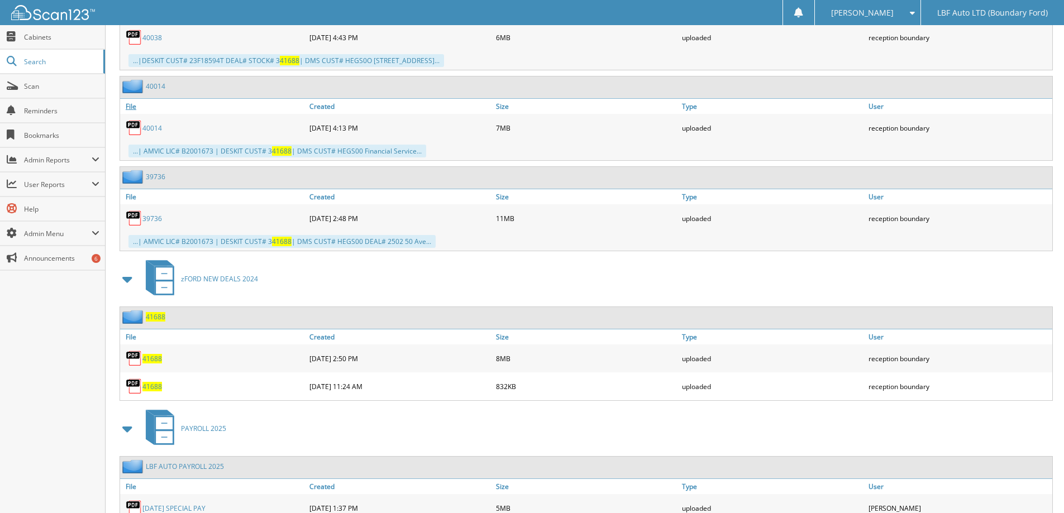
scroll to position [726, 0]
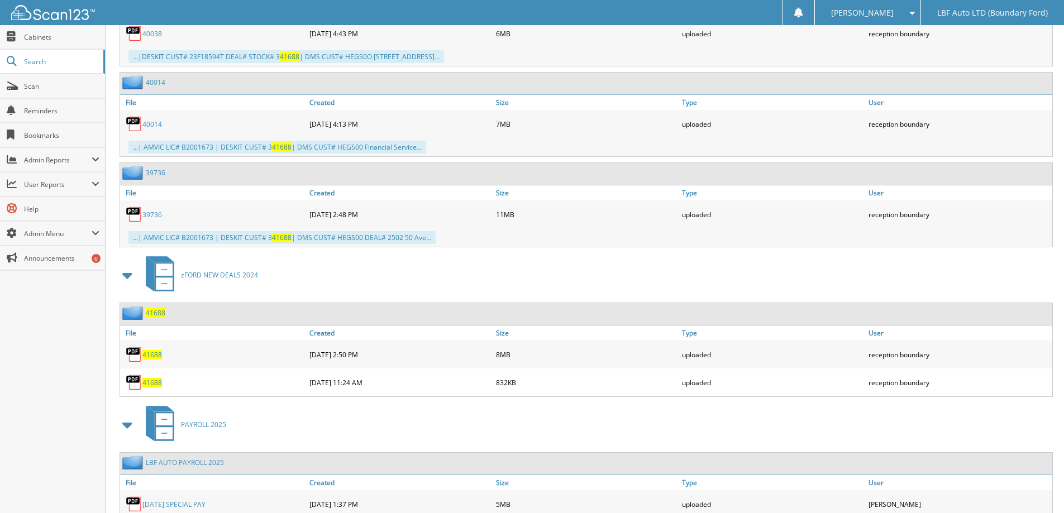
click at [153, 358] on span "41688" at bounding box center [152, 354] width 20 height 9
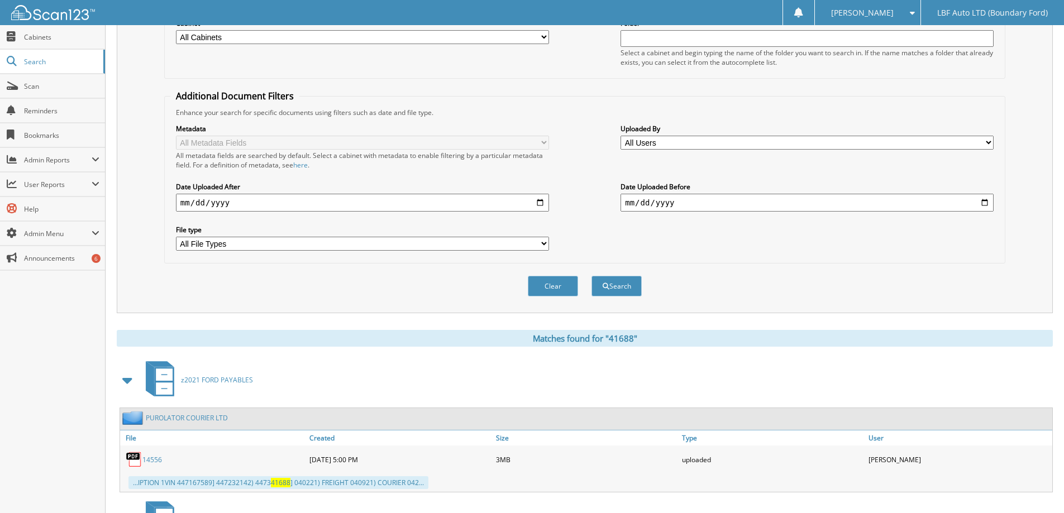
scroll to position [0, 0]
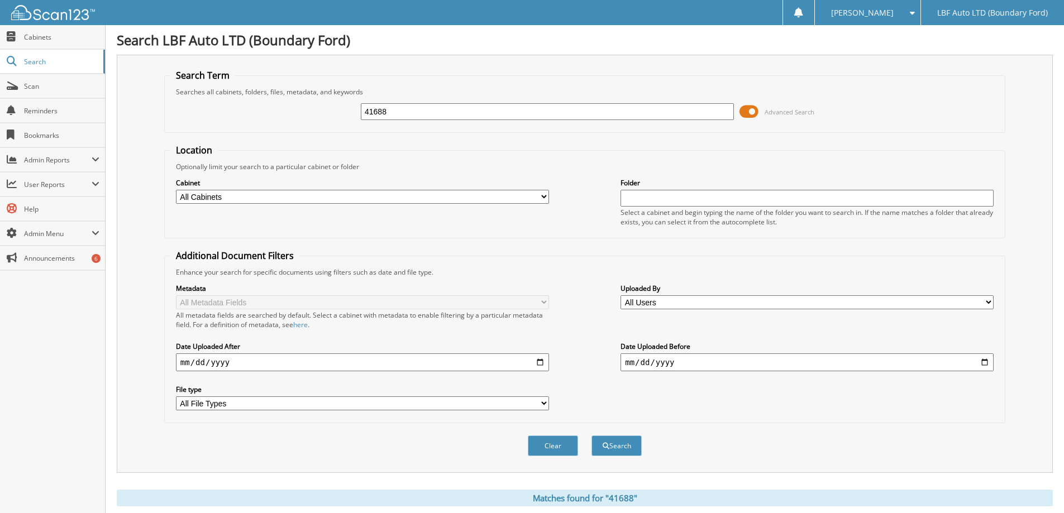
click at [414, 113] on input "41688" at bounding box center [547, 111] width 373 height 17
type input "42724"
click at [591, 436] on button "Search" at bounding box center [616, 446] width 50 height 21
click at [399, 109] on input "42724" at bounding box center [547, 111] width 373 height 17
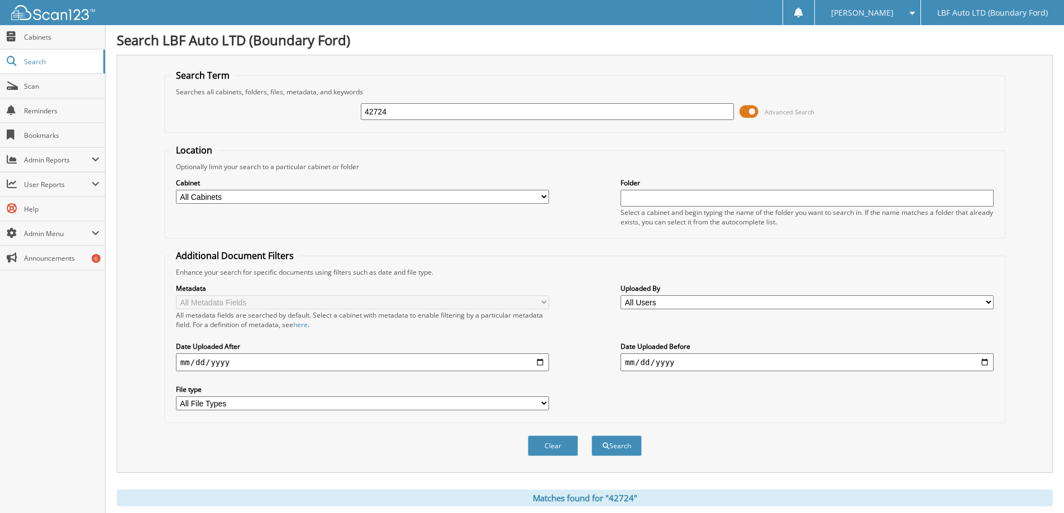
click at [400, 109] on input "42724" at bounding box center [547, 111] width 373 height 17
type input "RKD16618"
click at [591, 436] on button "Search" at bounding box center [616, 446] width 50 height 21
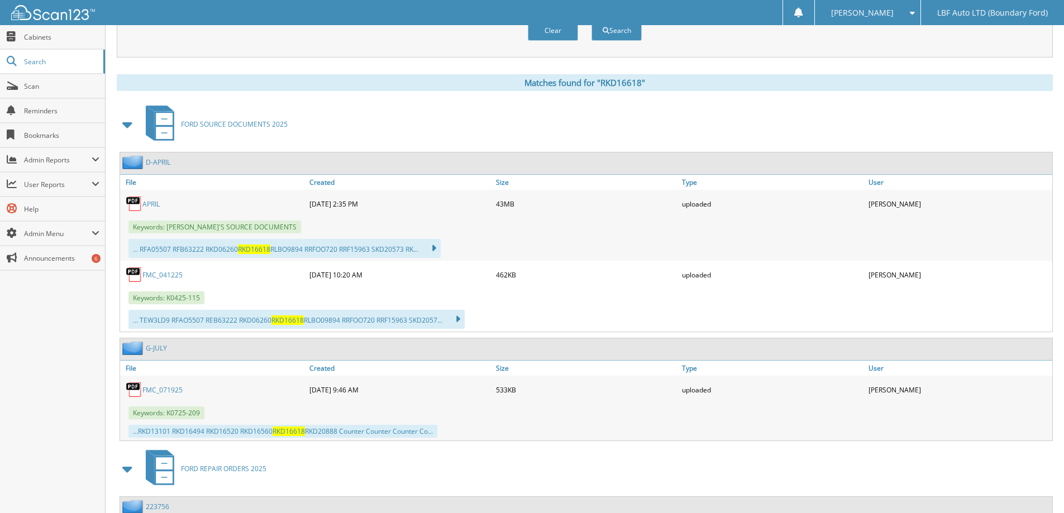
scroll to position [25, 0]
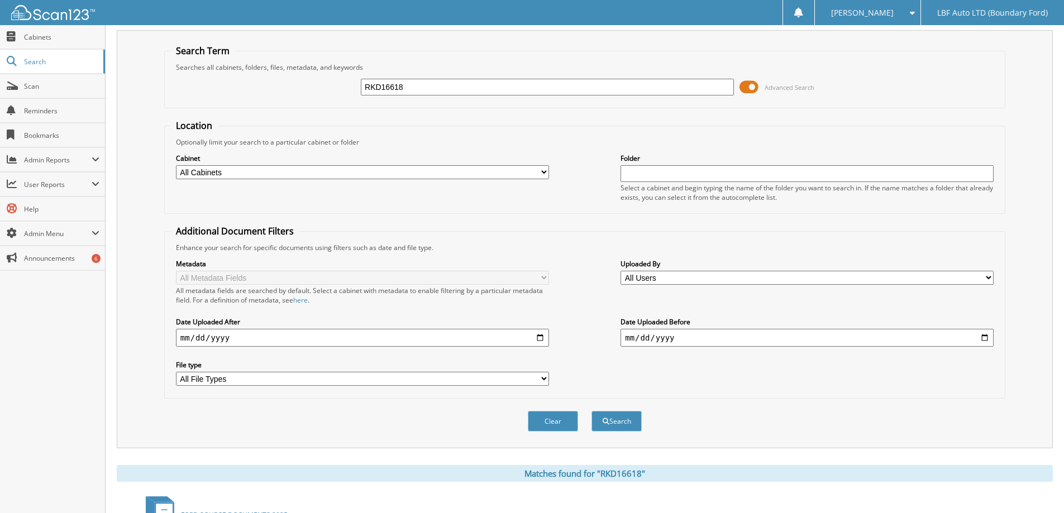
click at [413, 90] on input "RKD16618" at bounding box center [547, 87] width 373 height 17
type input "41573"
click at [591, 411] on button "Search" at bounding box center [616, 421] width 50 height 21
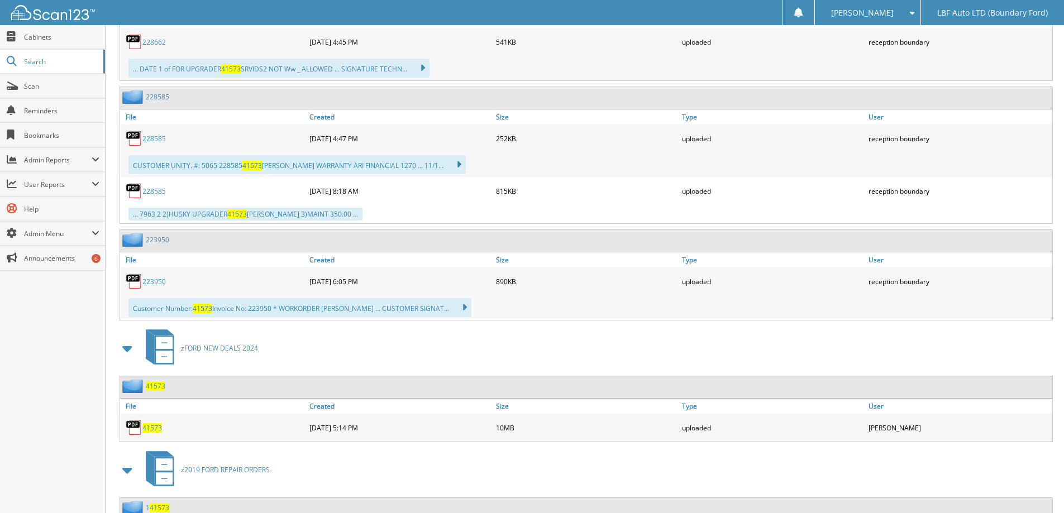
scroll to position [726, 0]
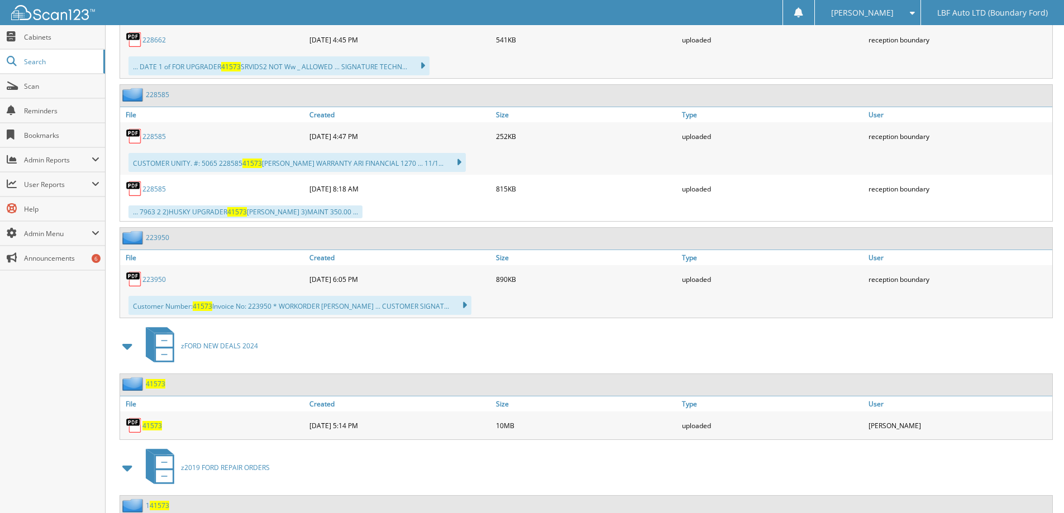
click at [146, 427] on span "41573" at bounding box center [152, 425] width 20 height 9
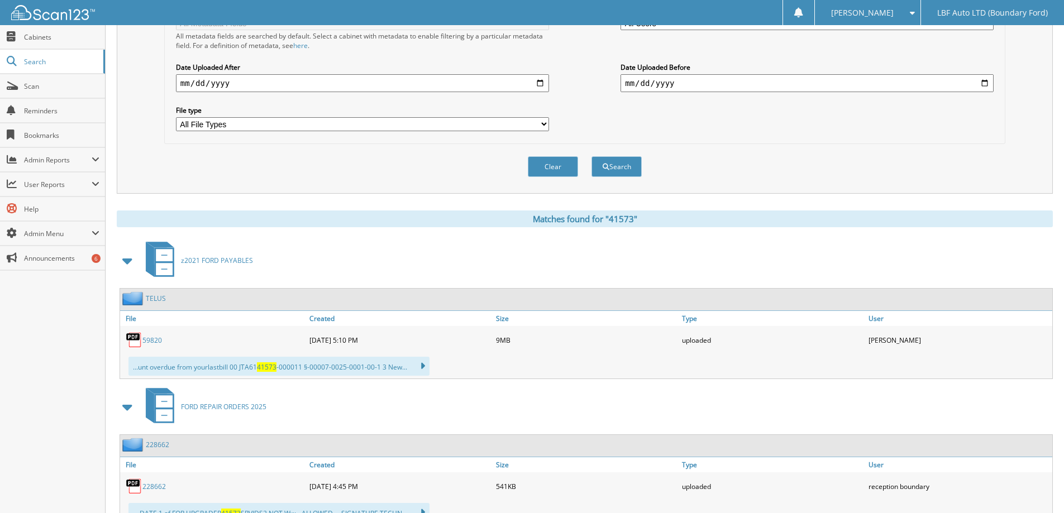
scroll to position [0, 0]
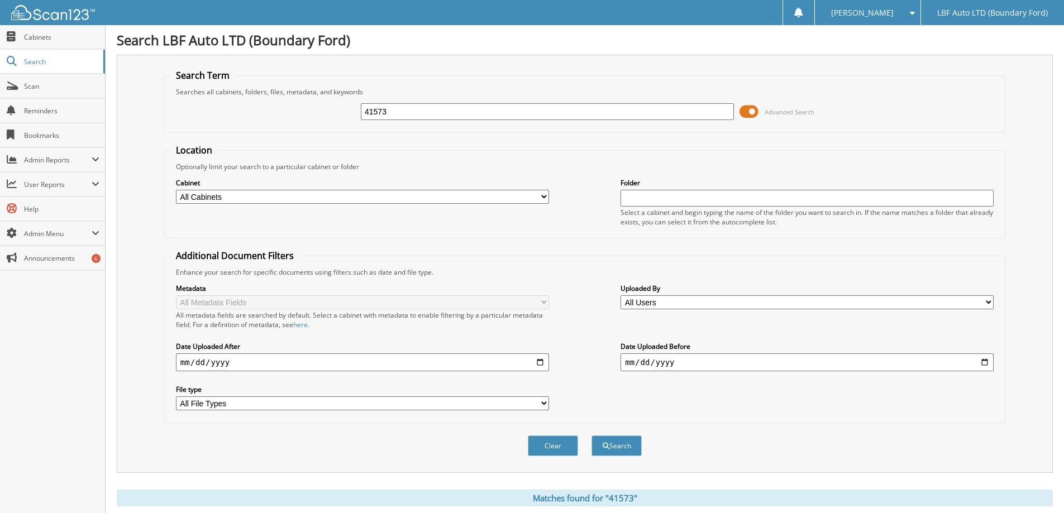
click at [431, 109] on input "41573" at bounding box center [547, 111] width 373 height 17
type input "41603"
click at [591, 436] on button "Search" at bounding box center [616, 446] width 50 height 21
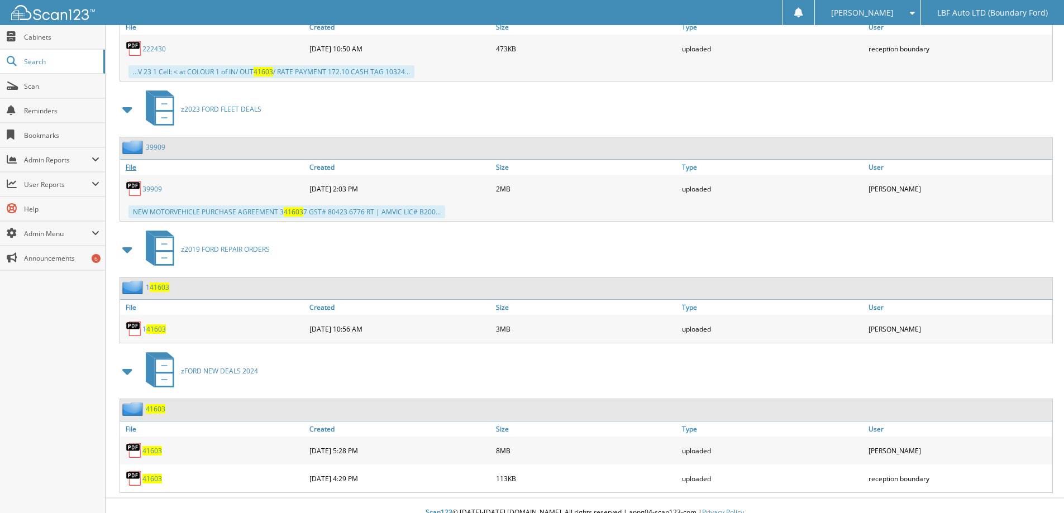
scroll to position [822, 0]
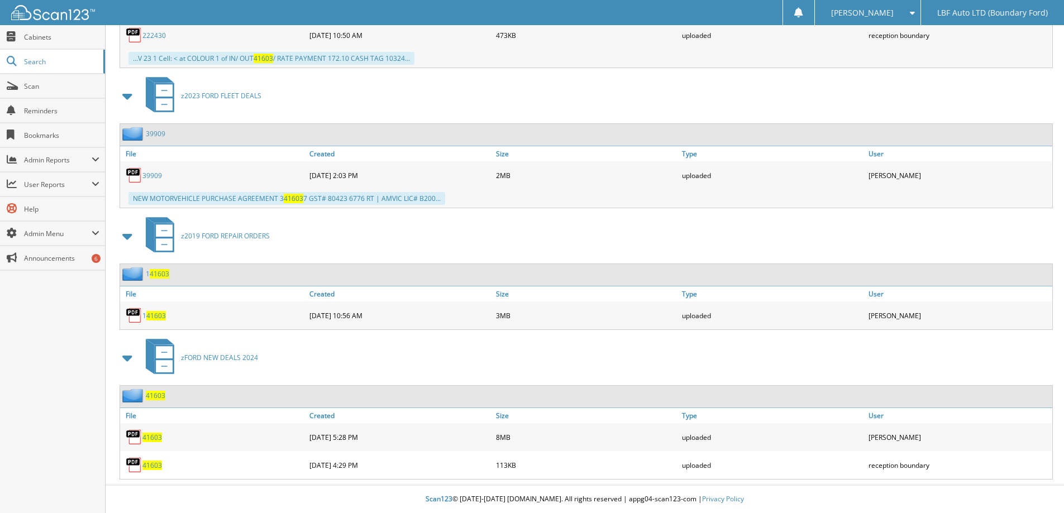
click at [156, 437] on span "41603" at bounding box center [152, 437] width 20 height 9
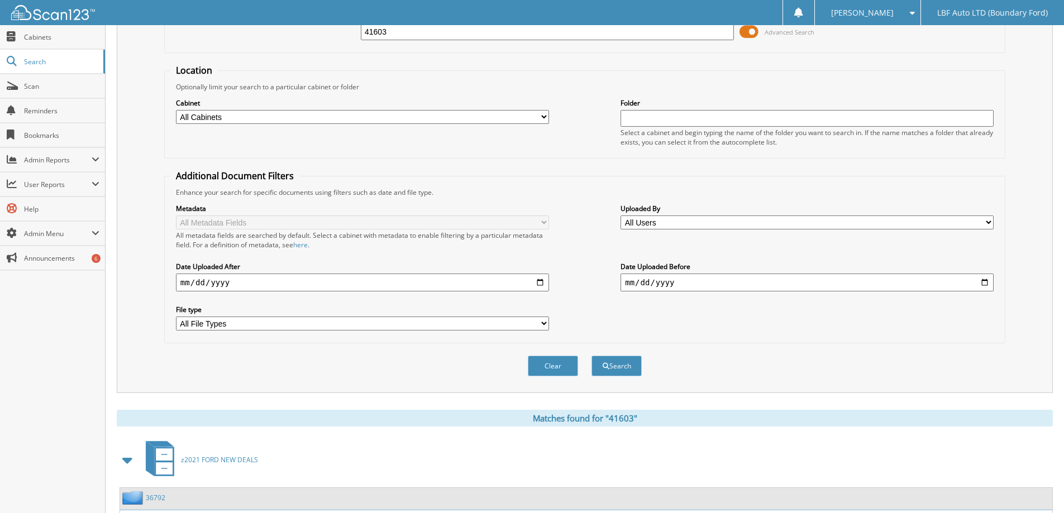
scroll to position [0, 0]
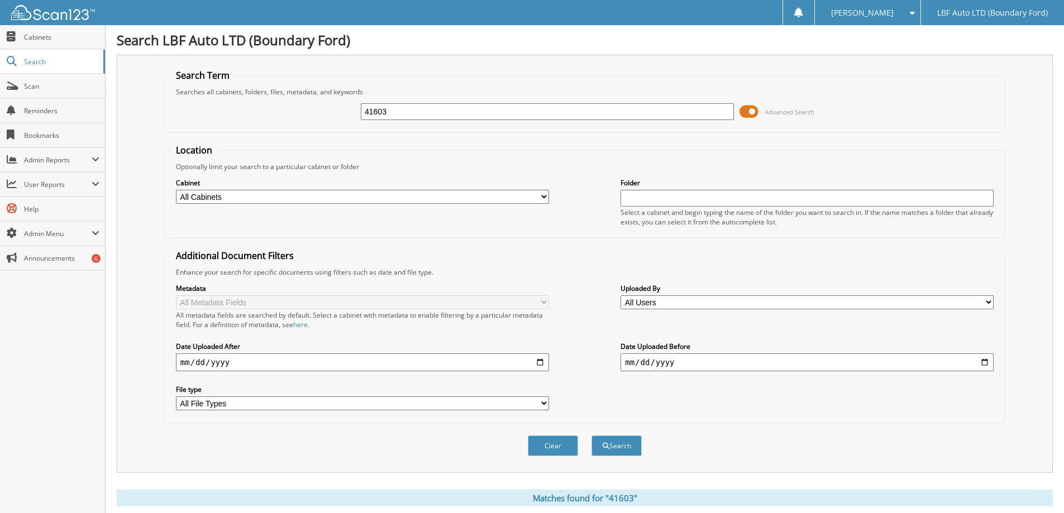
click at [404, 120] on div "41603" at bounding box center [547, 111] width 373 height 19
click at [405, 114] on input "41603" at bounding box center [547, 111] width 373 height 17
type input "41494"
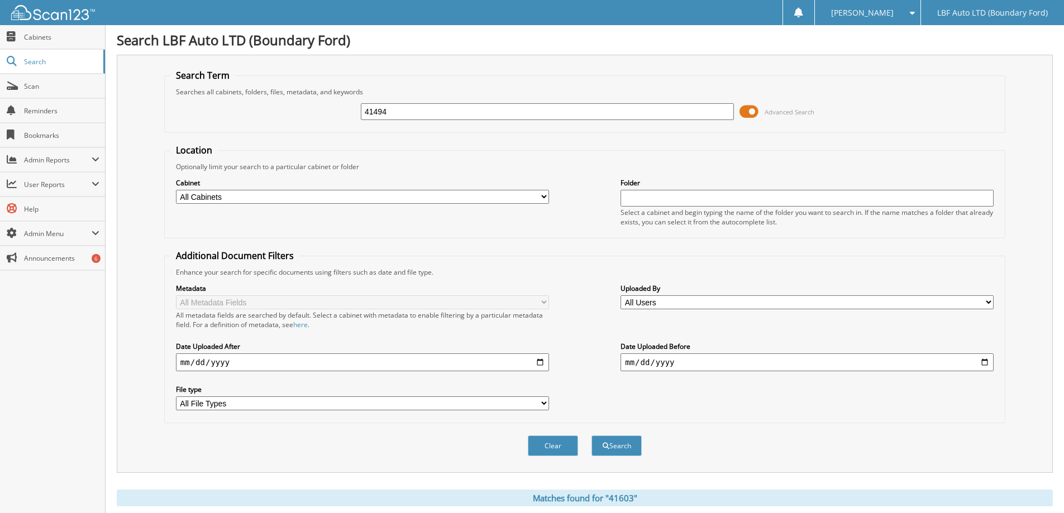
click at [591, 436] on button "Search" at bounding box center [616, 446] width 50 height 21
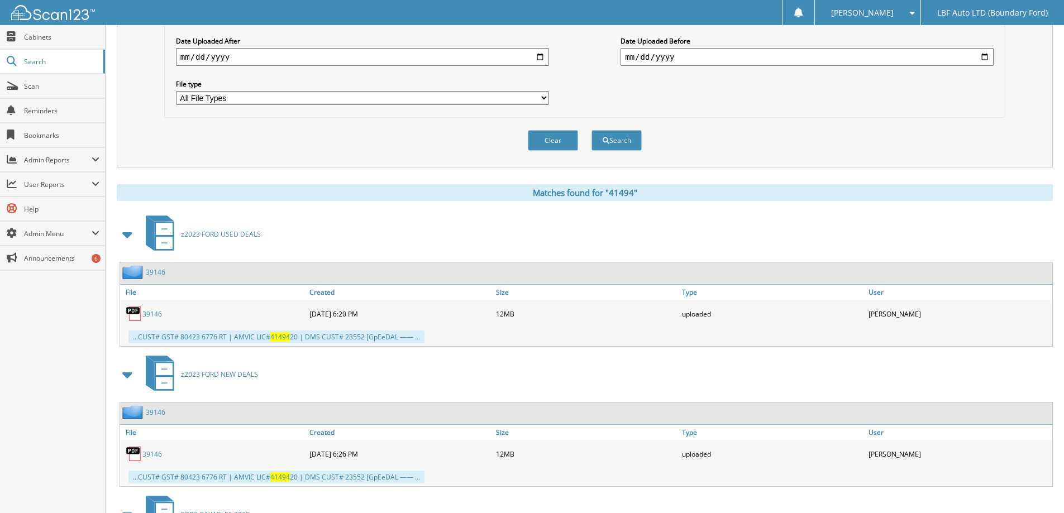
scroll to position [335, 0]
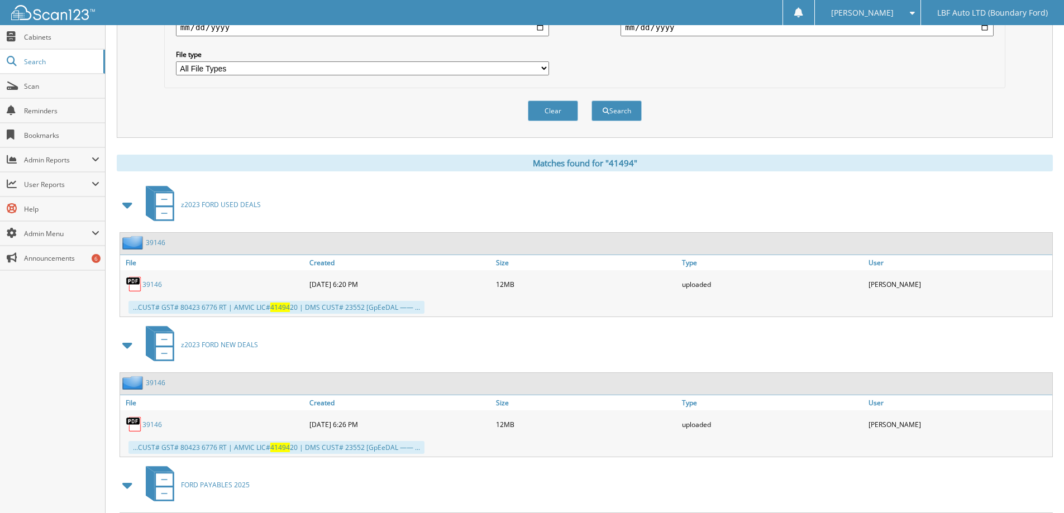
click at [151, 427] on link "39146" at bounding box center [152, 424] width 20 height 9
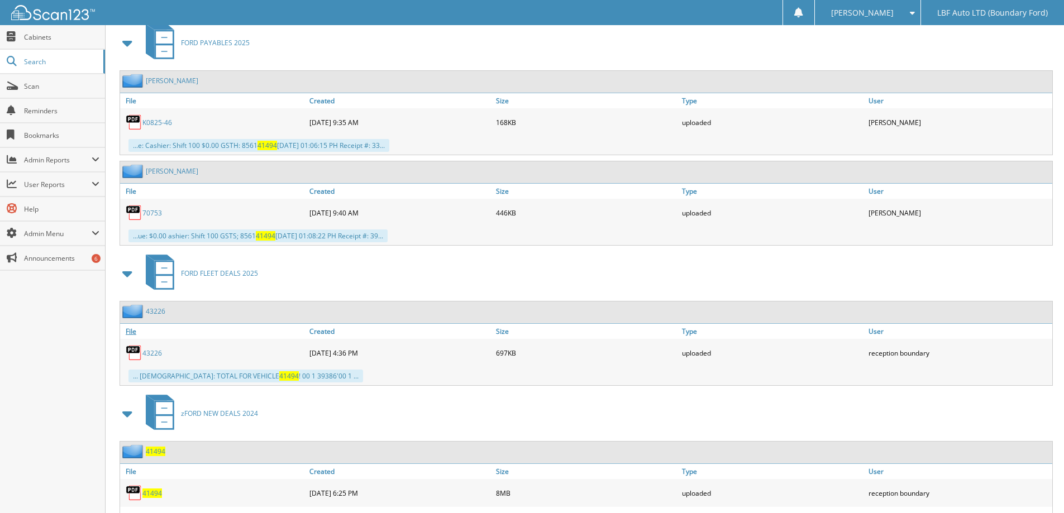
scroll to position [838, 0]
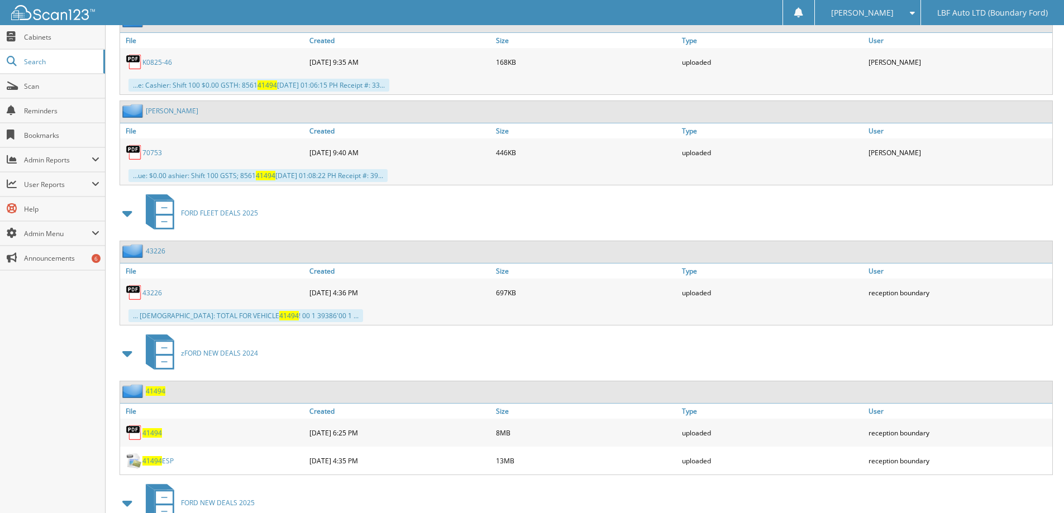
click at [153, 434] on span "41494" at bounding box center [152, 432] width 20 height 9
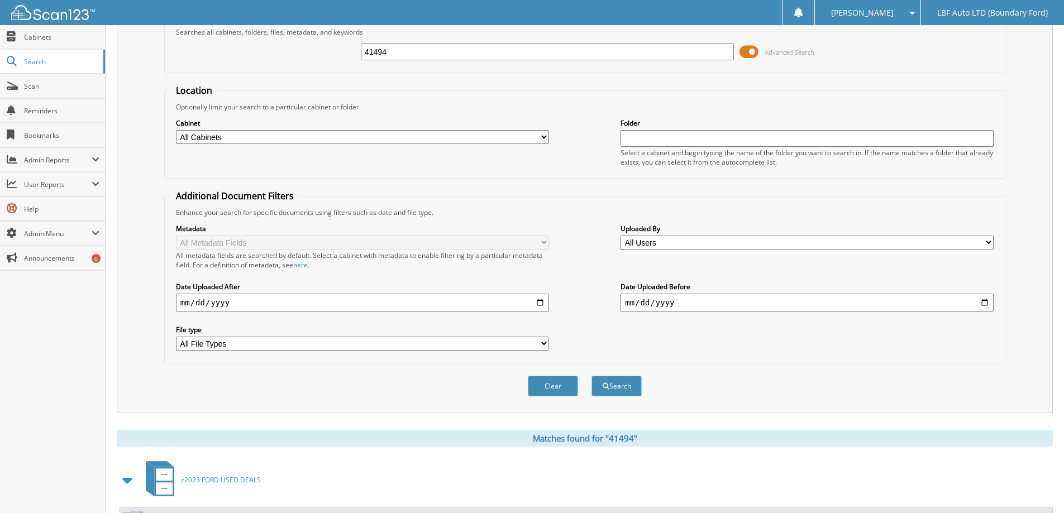
scroll to position [0, 0]
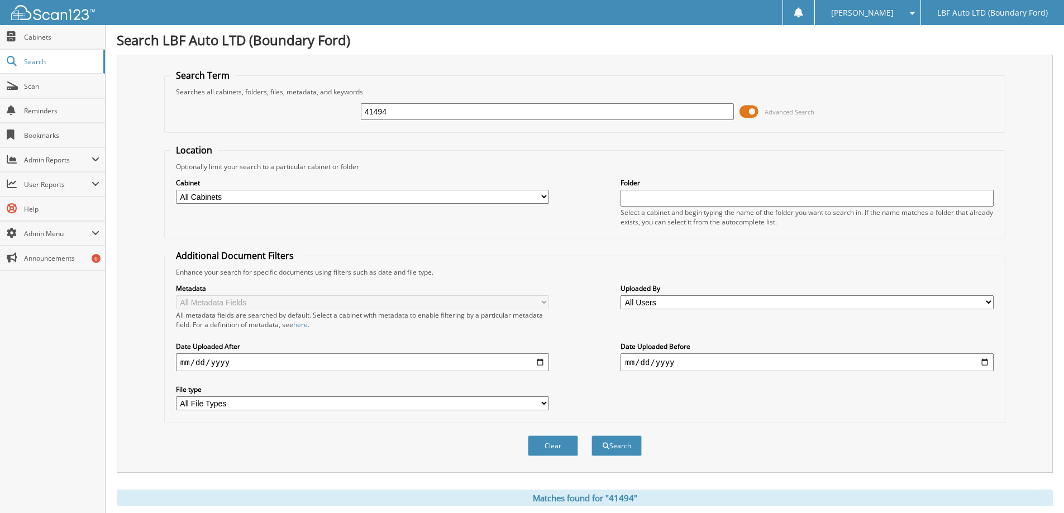
click at [402, 114] on input "41494" at bounding box center [547, 111] width 373 height 17
type input "41574"
click at [591, 436] on button "Search" at bounding box center [616, 446] width 50 height 21
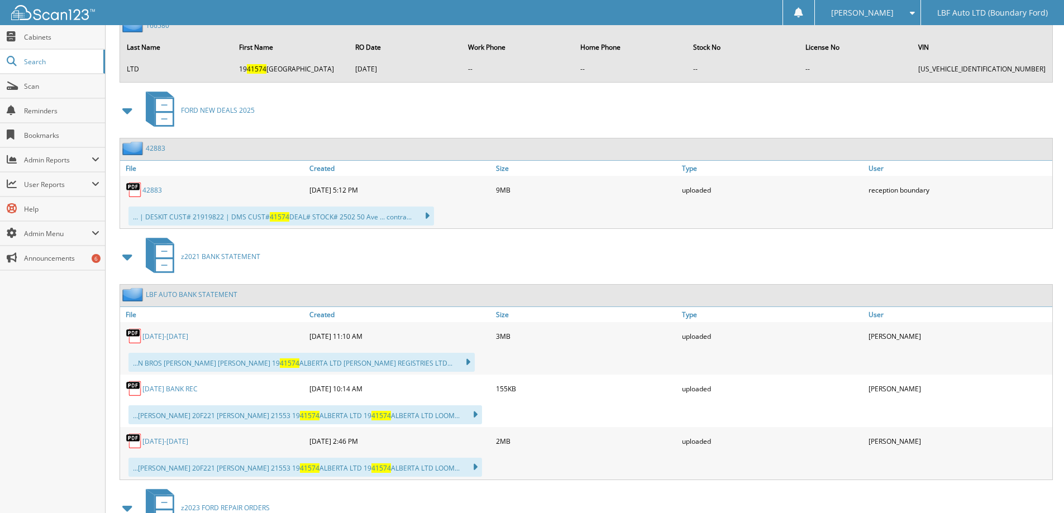
scroll to position [27142, 0]
click at [158, 190] on link "42883" at bounding box center [152, 189] width 20 height 9
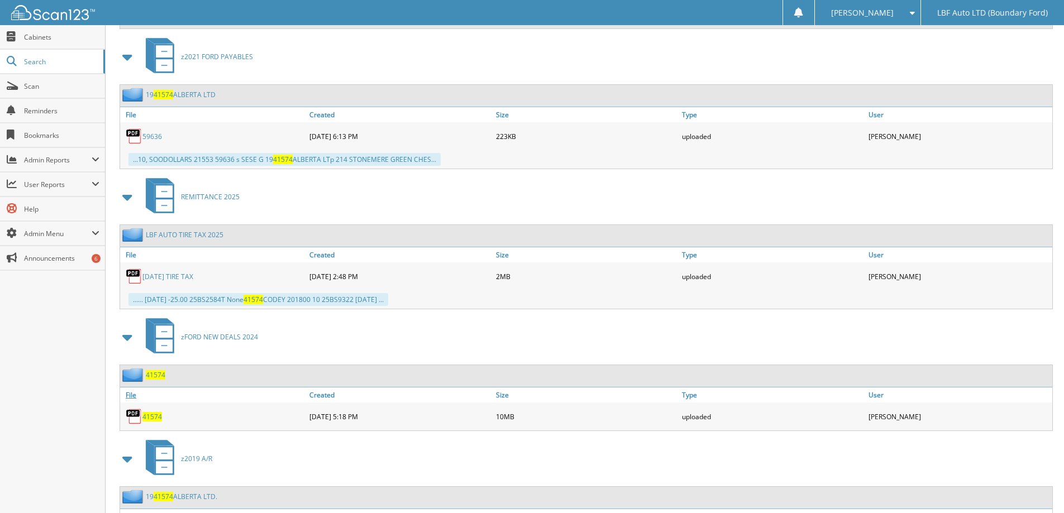
scroll to position [28147, 0]
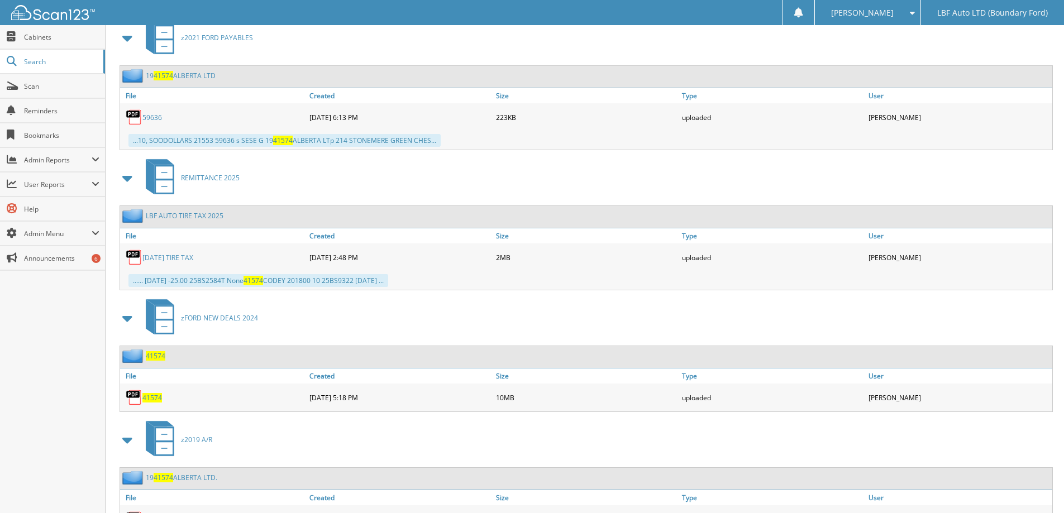
click at [152, 401] on span "41574" at bounding box center [152, 397] width 20 height 9
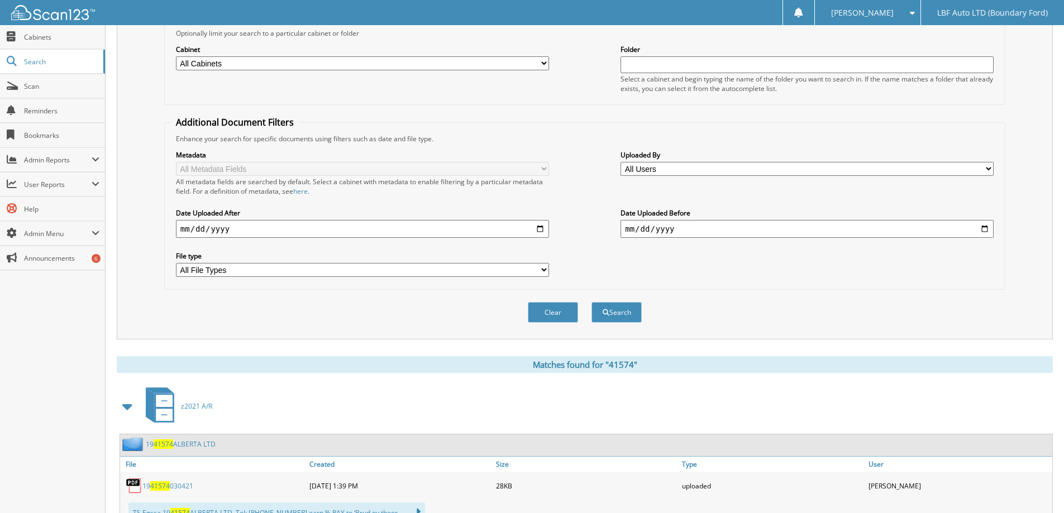
scroll to position [0, 0]
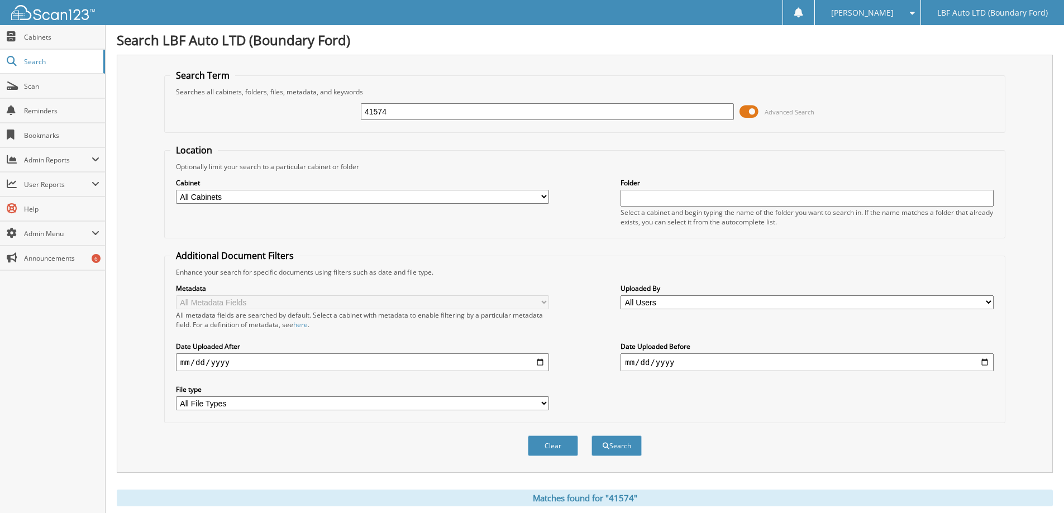
click at [415, 112] on input "41574" at bounding box center [547, 111] width 373 height 17
type input "41466"
click at [591, 436] on button "Search" at bounding box center [616, 446] width 50 height 21
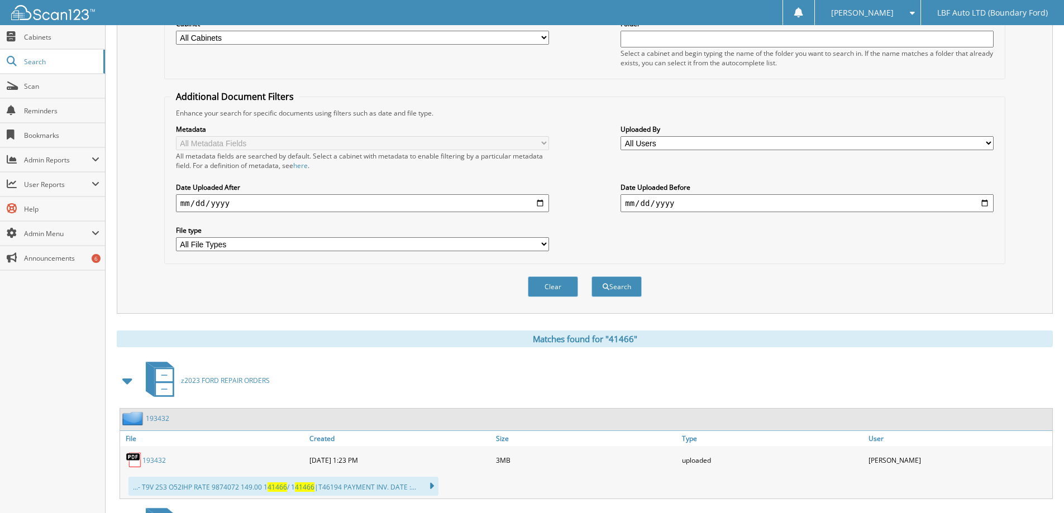
scroll to position [391, 0]
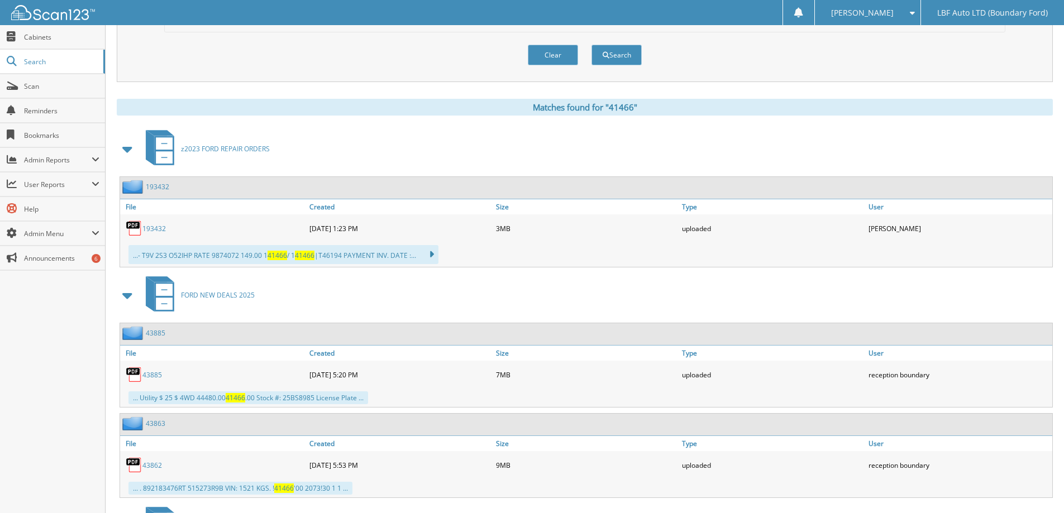
click at [153, 374] on link "43885" at bounding box center [152, 374] width 20 height 9
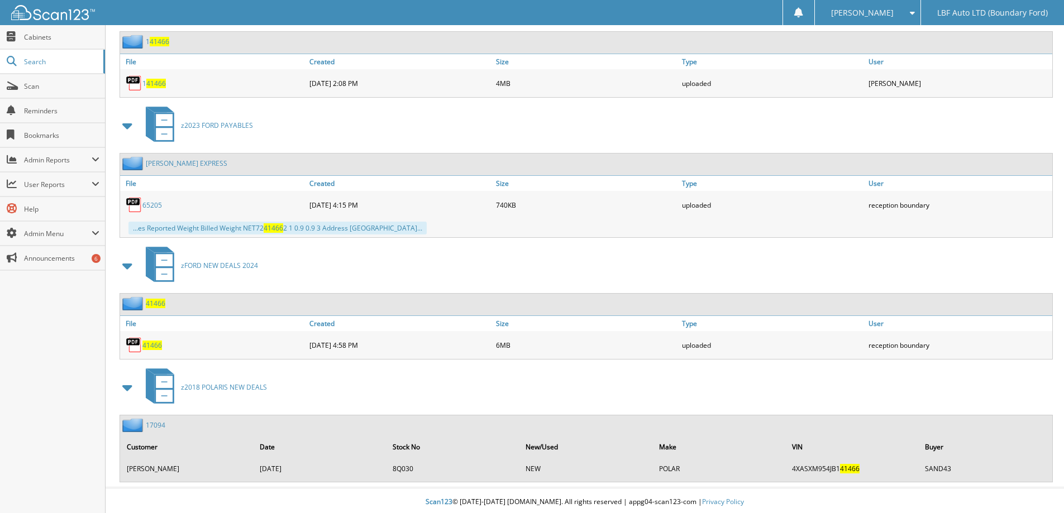
scroll to position [916, 0]
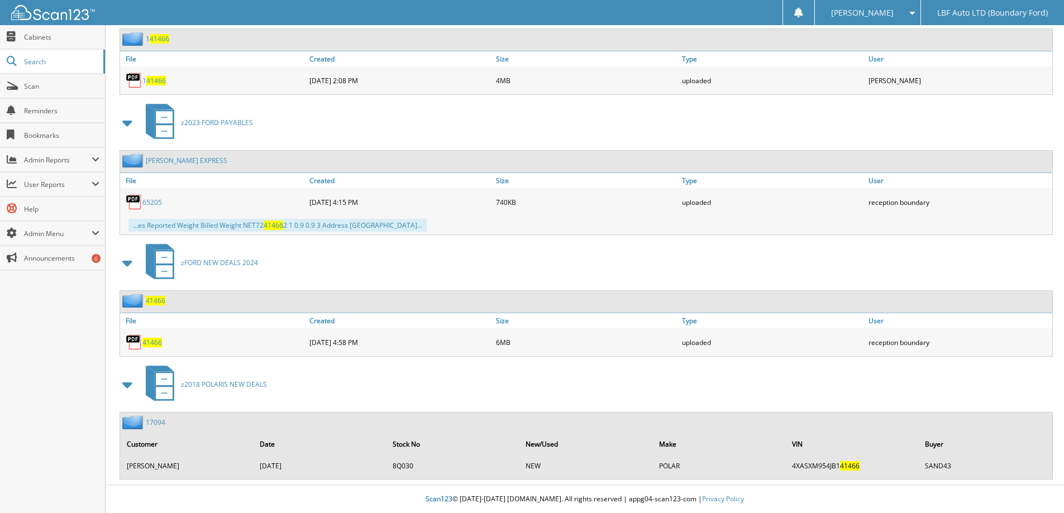
click at [152, 344] on span "41466" at bounding box center [152, 342] width 20 height 9
click at [152, 341] on span "41466" at bounding box center [152, 342] width 20 height 9
